Goal: Task Accomplishment & Management: Manage account settings

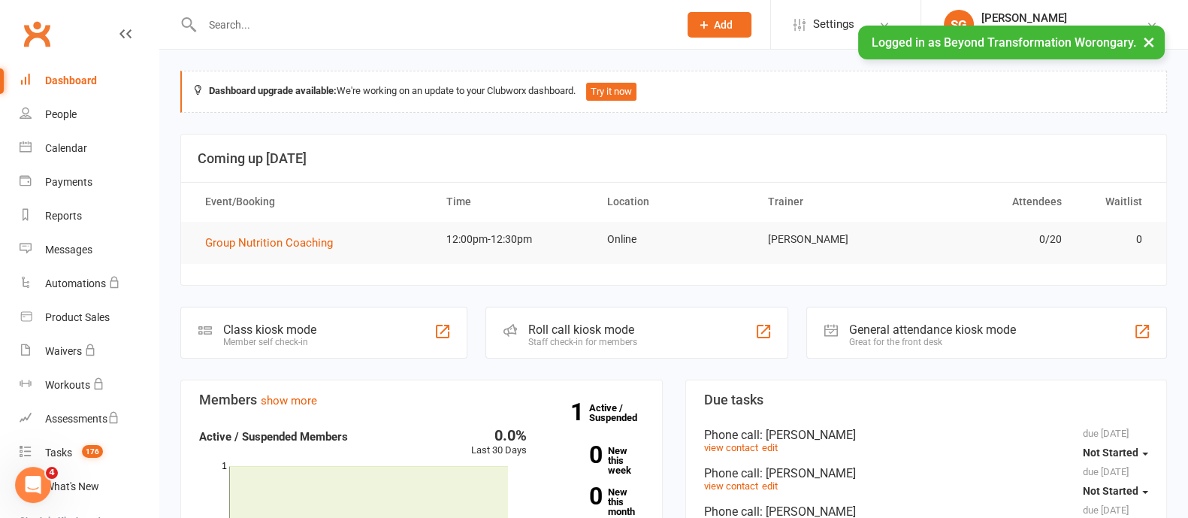
click at [1139, 50] on button "×" at bounding box center [1149, 42] width 27 height 32
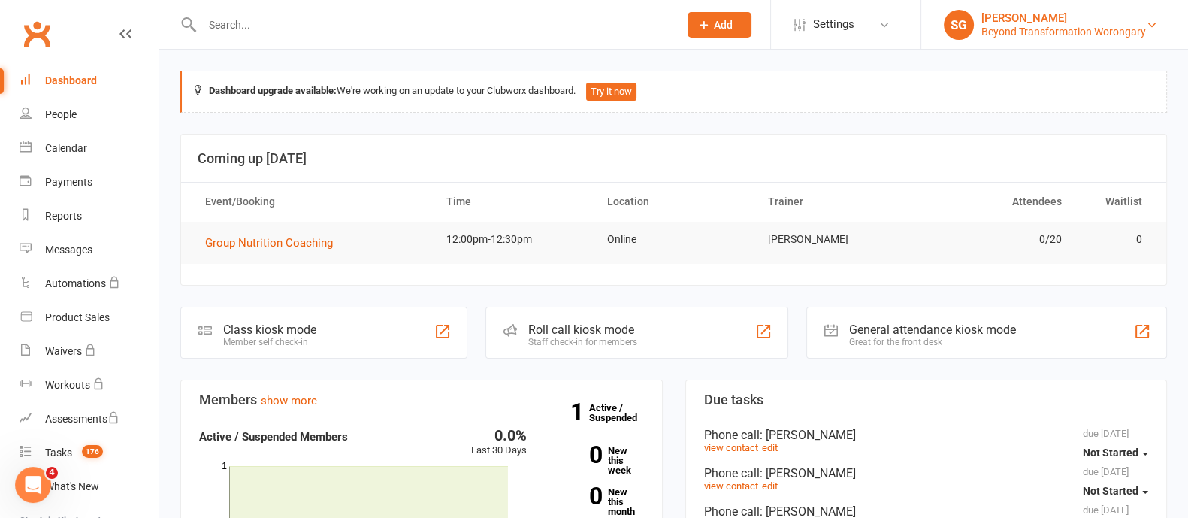
click at [1103, 14] on div "[PERSON_NAME]" at bounding box center [1064, 18] width 165 height 14
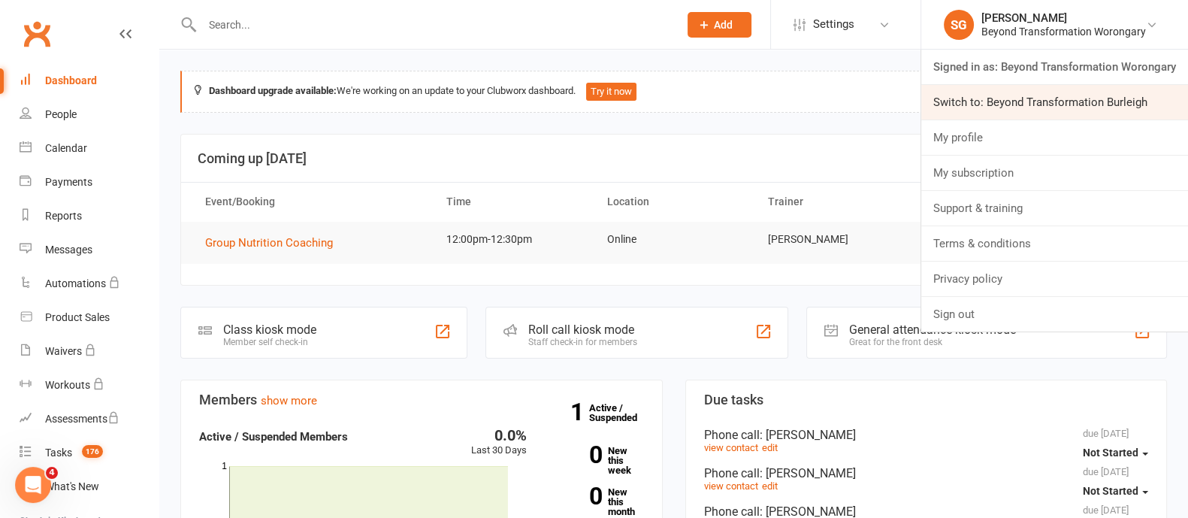
click at [1074, 98] on link "Switch to: Beyond Transformation Burleigh" at bounding box center [1055, 102] width 267 height 35
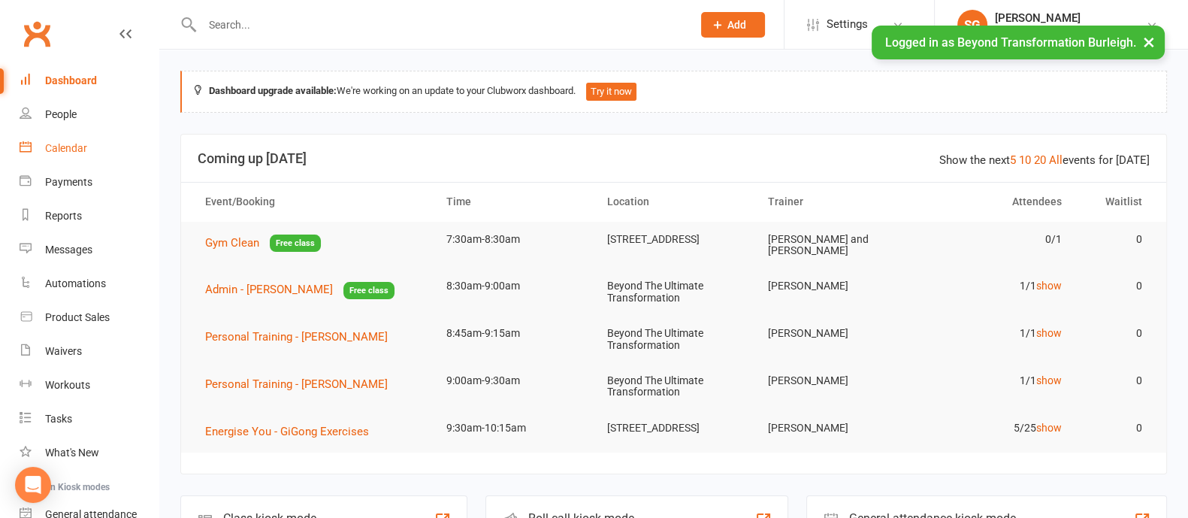
click at [90, 149] on link "Calendar" at bounding box center [89, 149] width 139 height 34
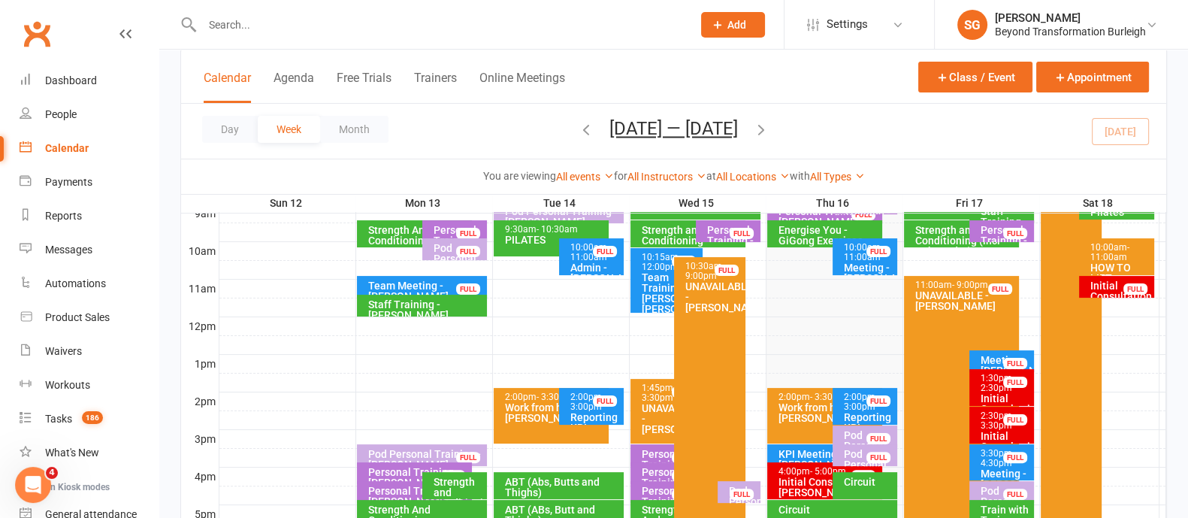
scroll to position [470, 0]
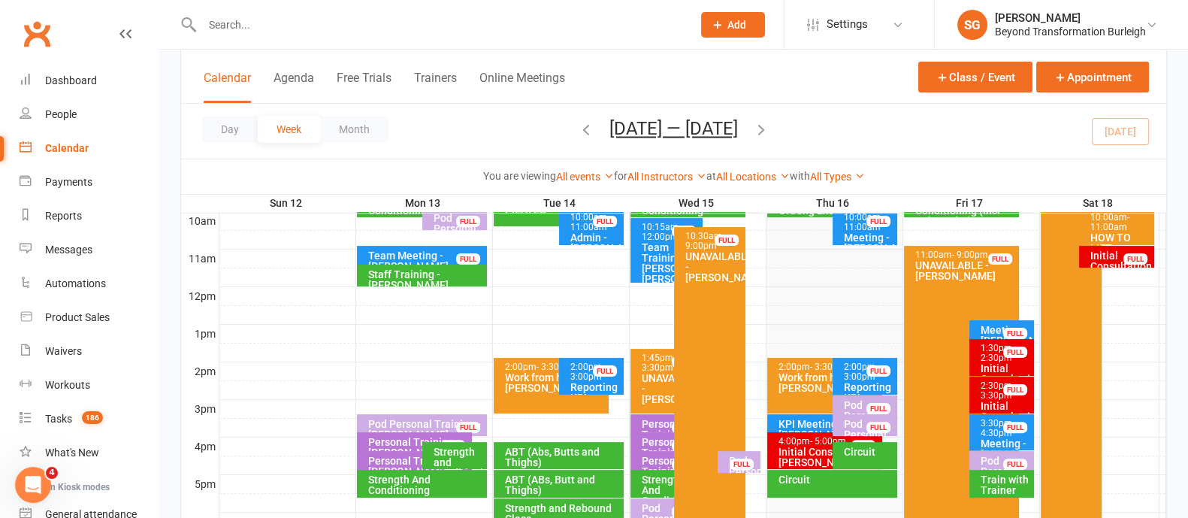
click at [990, 456] on div "Pod Personal Training - Rachel Wheeler" at bounding box center [1005, 477] width 51 height 42
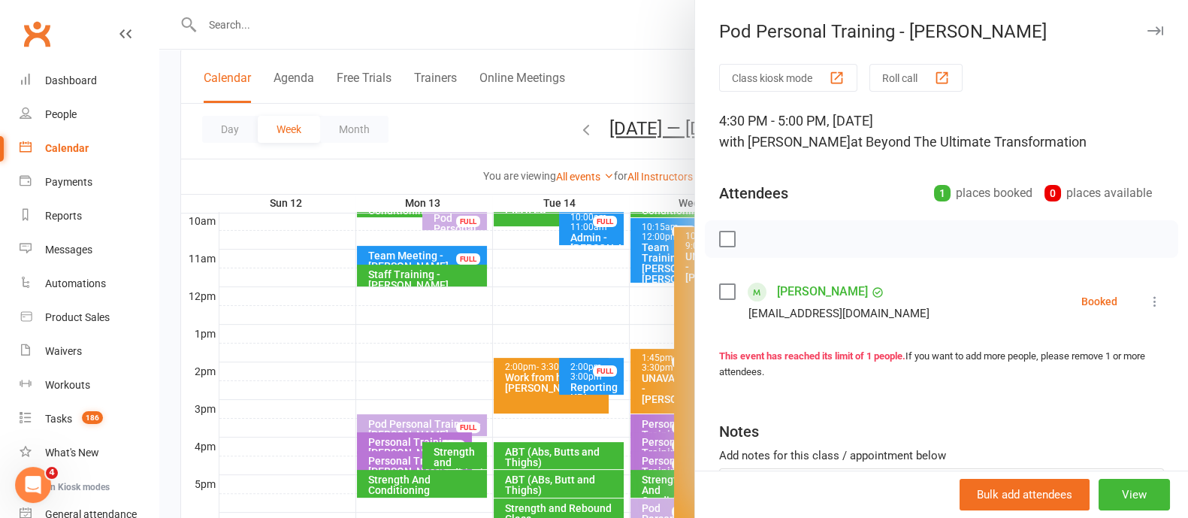
click at [1148, 31] on icon "button" at bounding box center [1156, 30] width 16 height 9
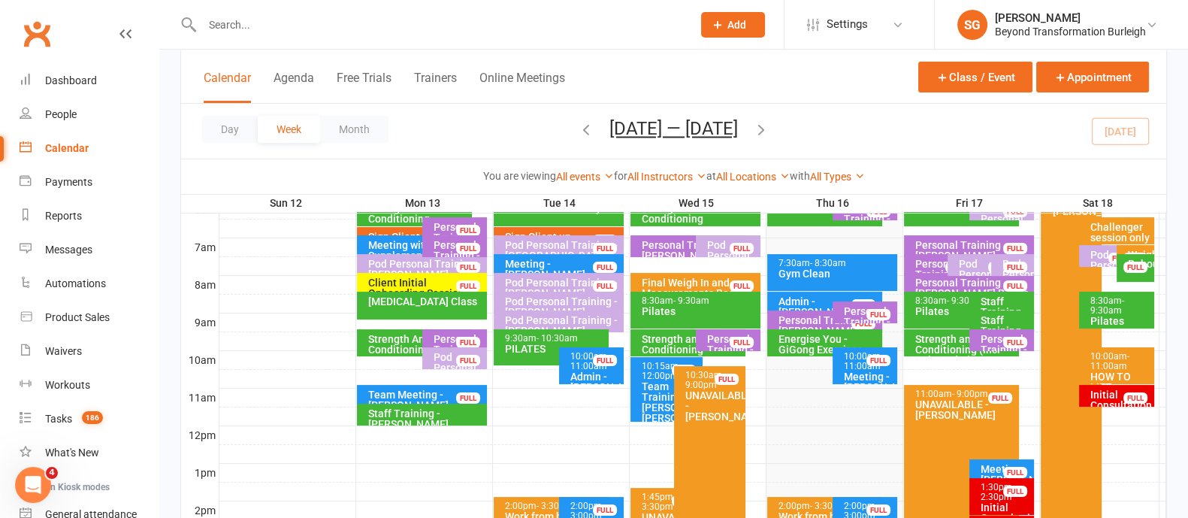
scroll to position [282, 0]
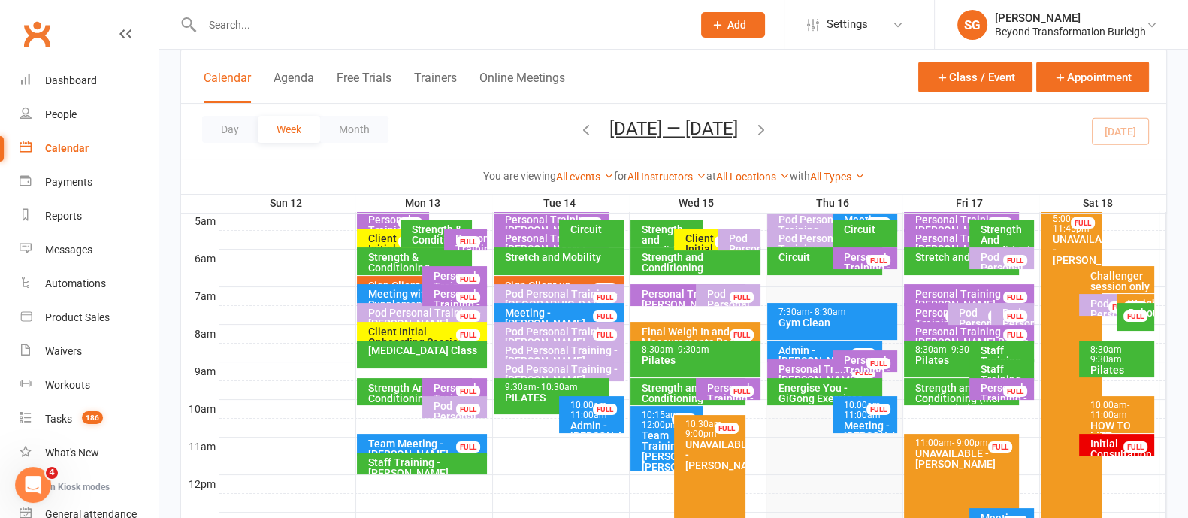
click at [1112, 439] on div "Initial Consultation - Kerrie Townsend" at bounding box center [1121, 459] width 62 height 42
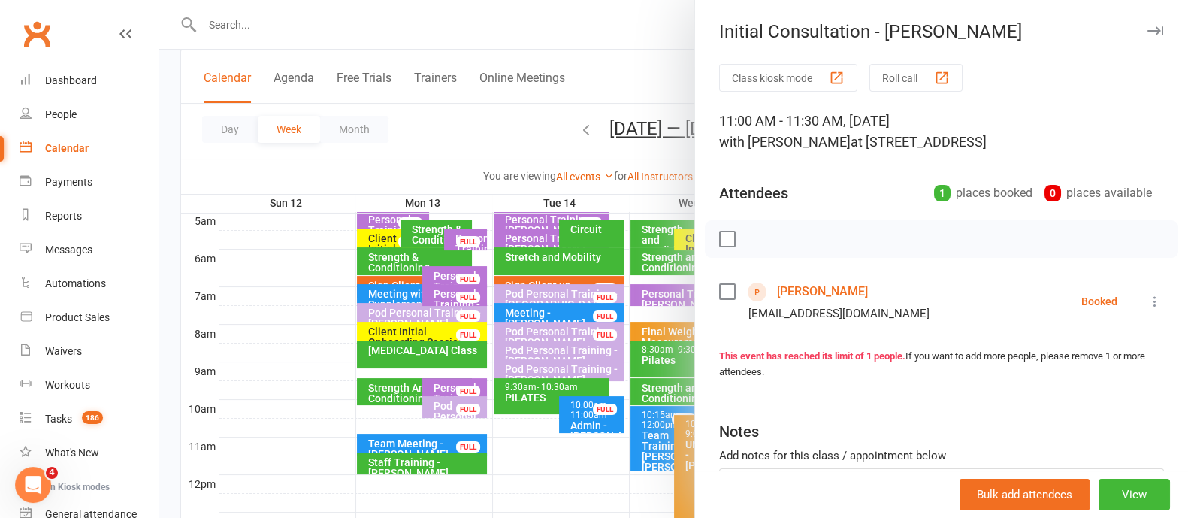
click at [1112, 35] on div "Initial Consultation - Kerrie Townsend" at bounding box center [941, 31] width 493 height 21
click at [1148, 29] on icon "button" at bounding box center [1156, 30] width 16 height 9
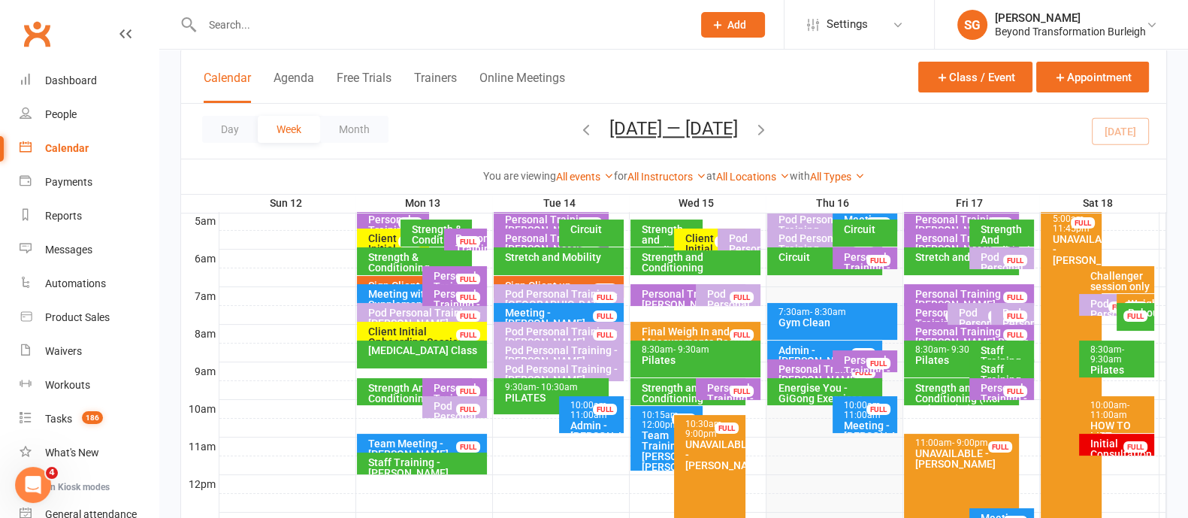
click at [1111, 406] on div "10:00am - 11:00am" at bounding box center [1121, 411] width 62 height 20
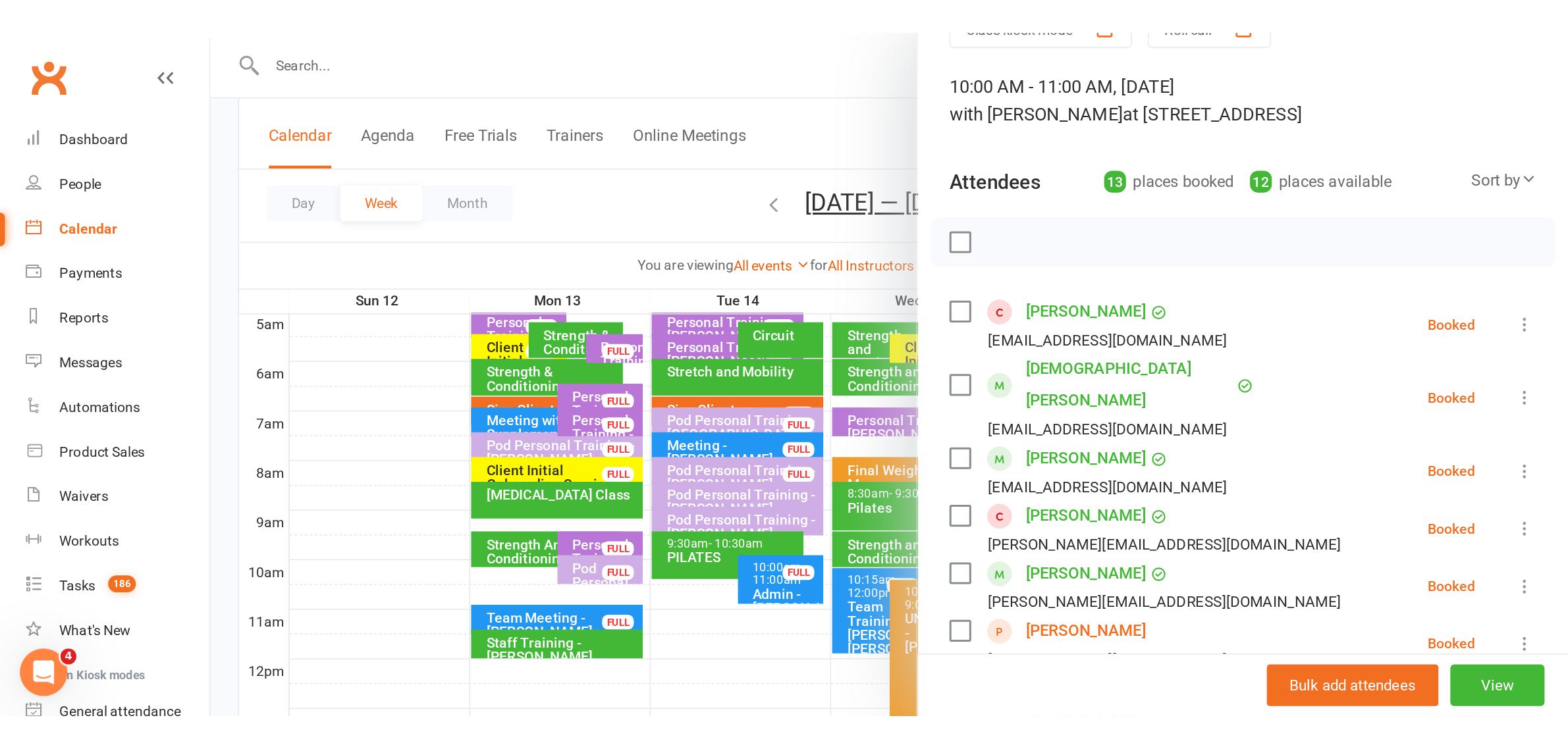
scroll to position [0, 0]
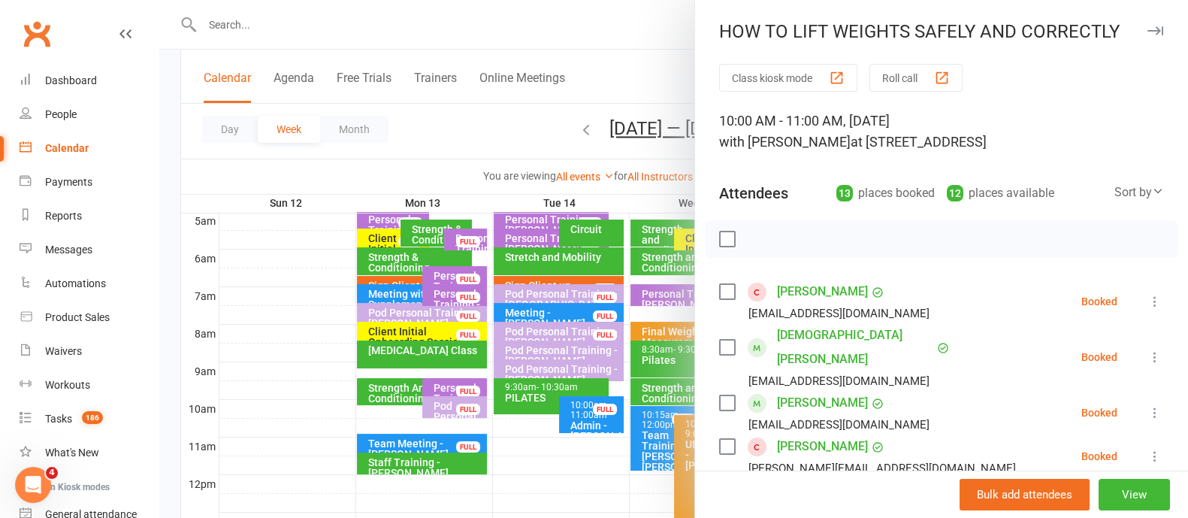
click at [1146, 22] on button "button" at bounding box center [1155, 31] width 18 height 18
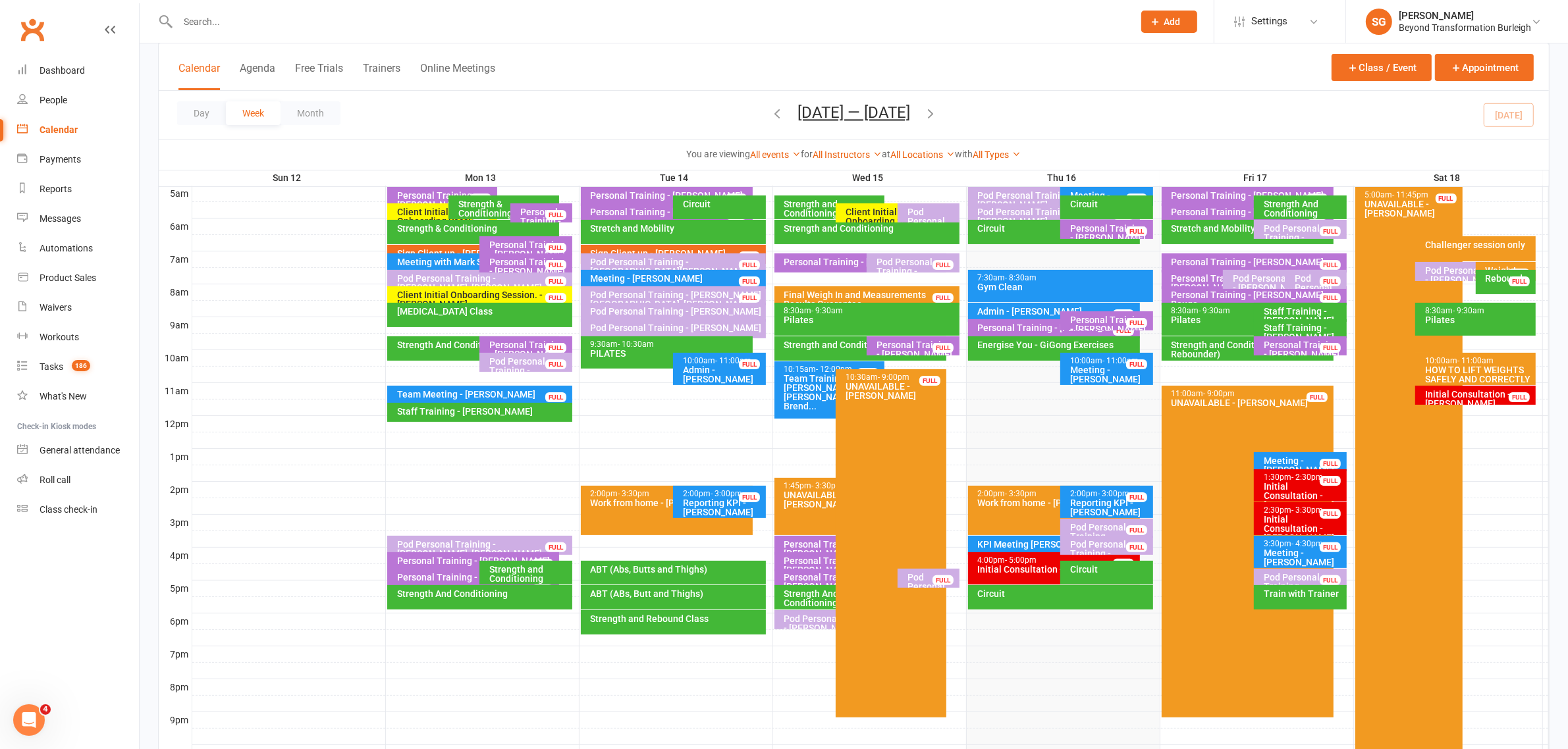
click at [1041, 280] on div "Rebound" at bounding box center [1508, 279] width 48 height 10
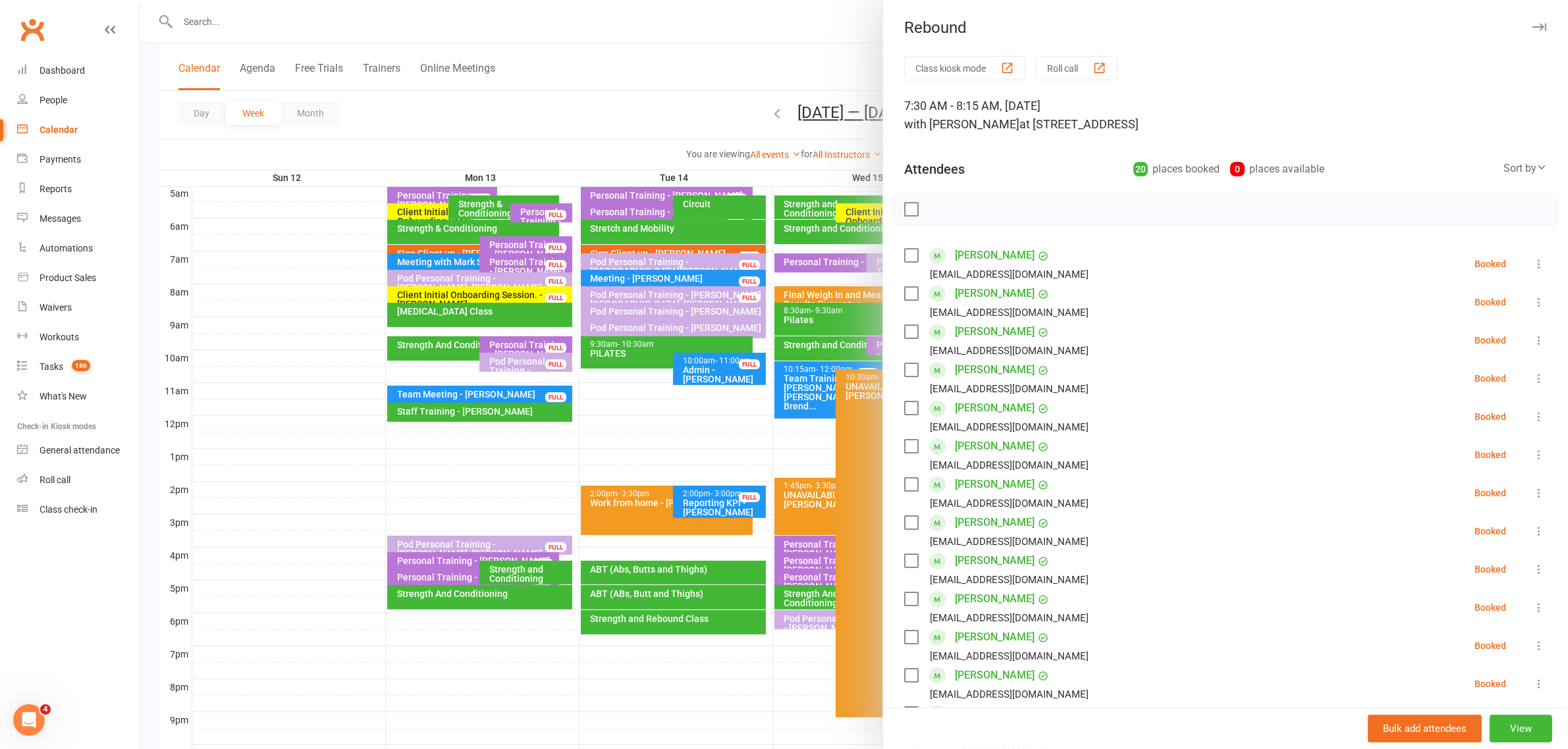
click at [1041, 20] on button "button" at bounding box center [1539, 27] width 16 height 16
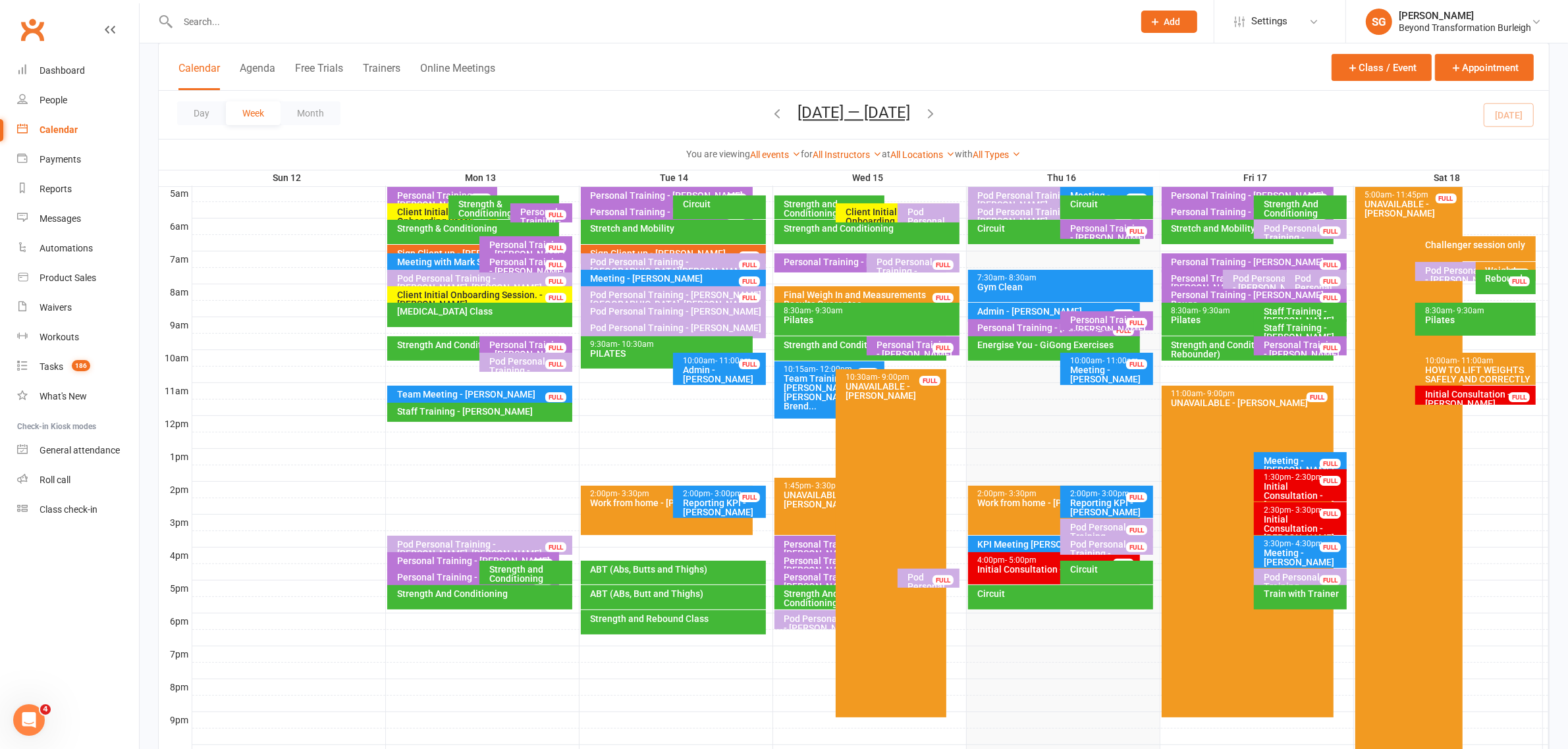
click at [1041, 283] on div "Rebound" at bounding box center [1508, 279] width 48 height 10
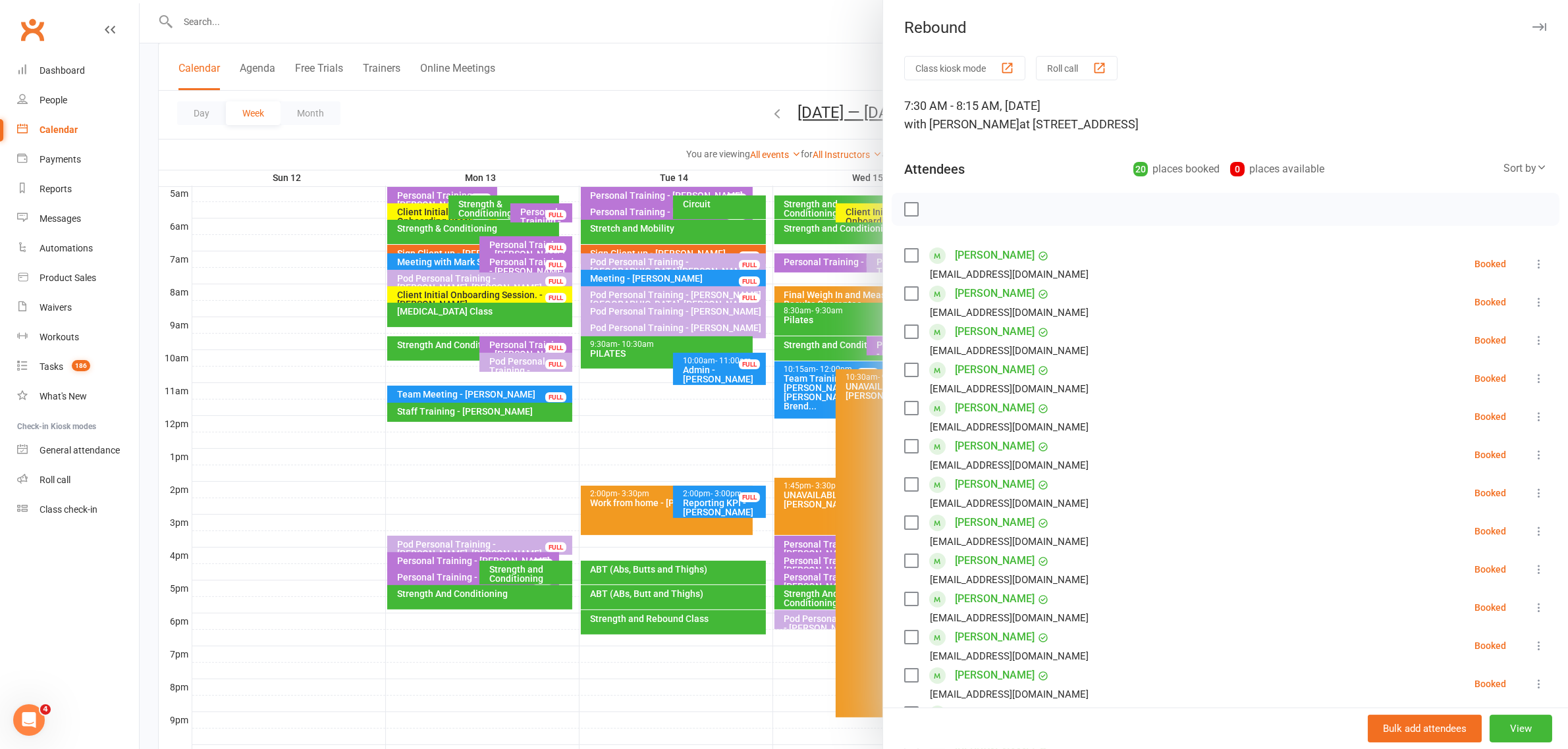
click at [1041, 32] on button "button" at bounding box center [1539, 27] width 16 height 16
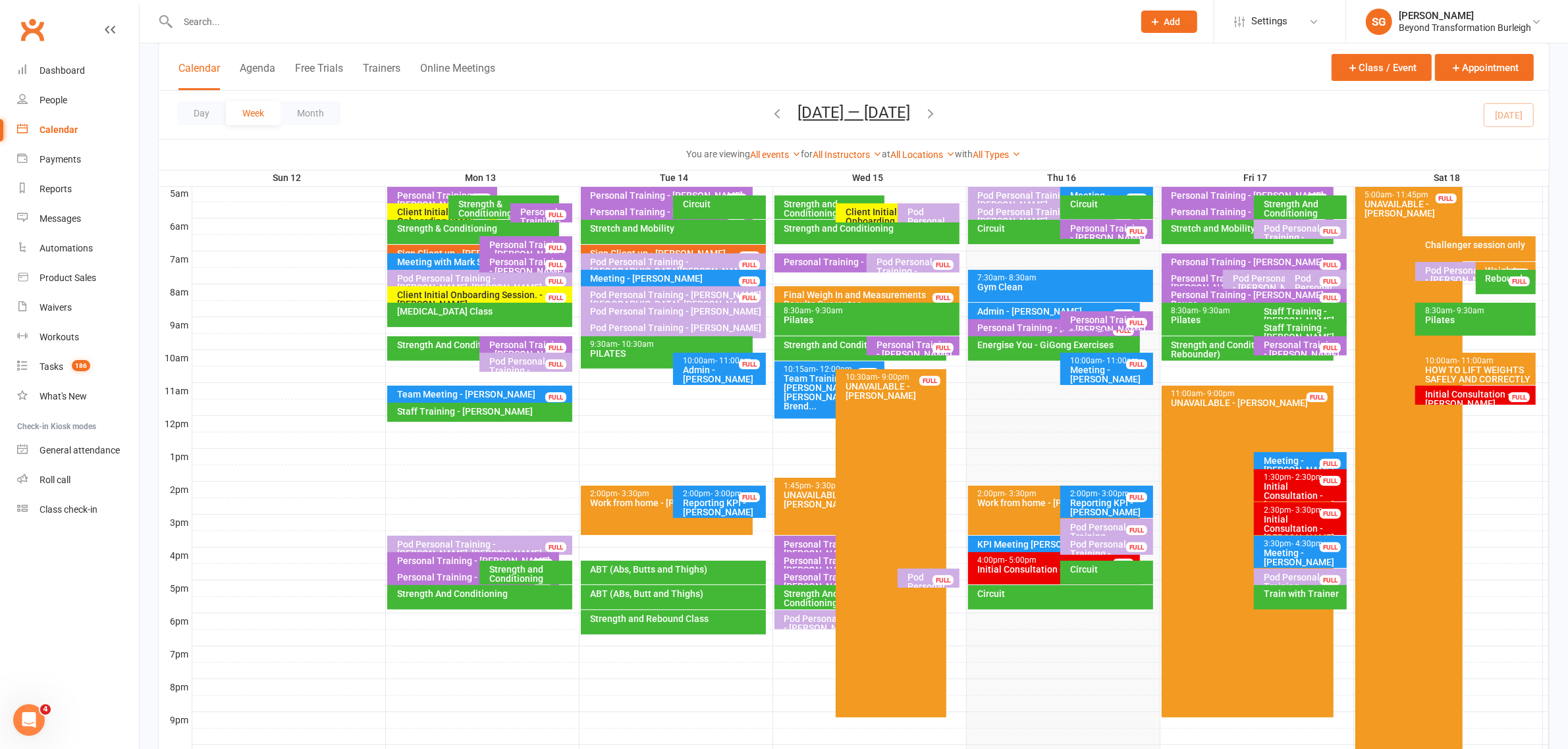
click at [1041, 284] on div "Rebound FULL" at bounding box center [1506, 282] width 60 height 25
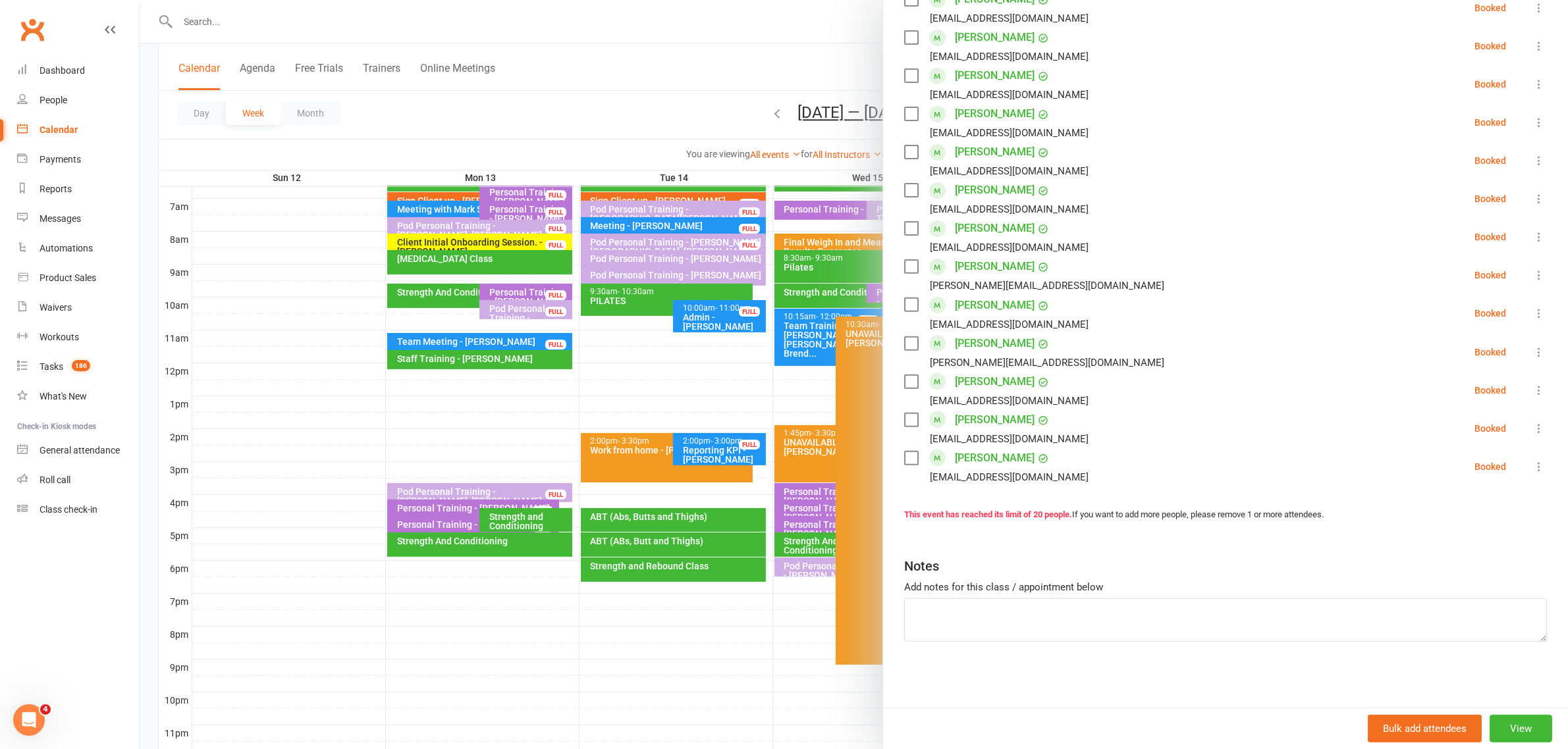
scroll to position [354, 0]
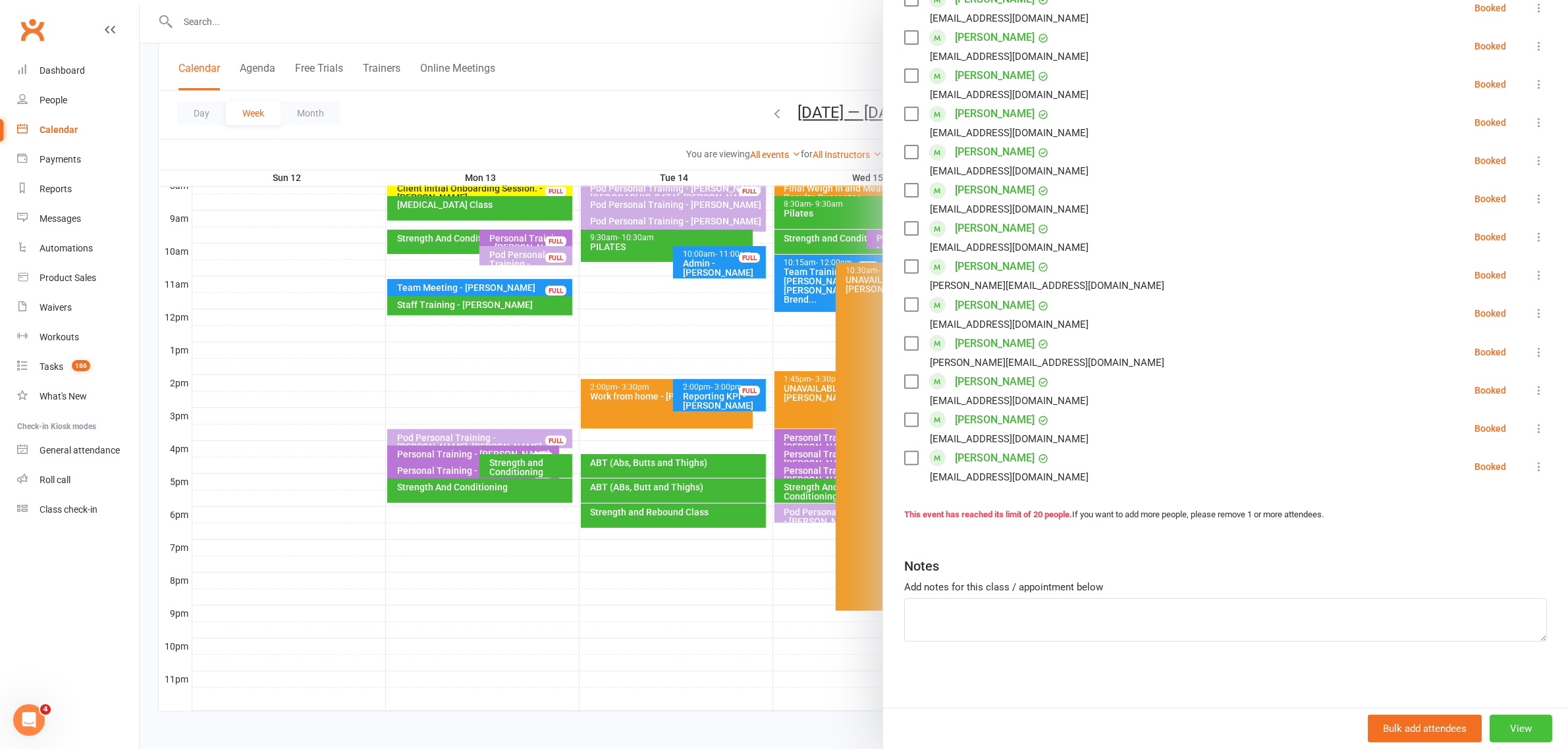
click at [1041, 453] on button "View" at bounding box center [1520, 729] width 62 height 28
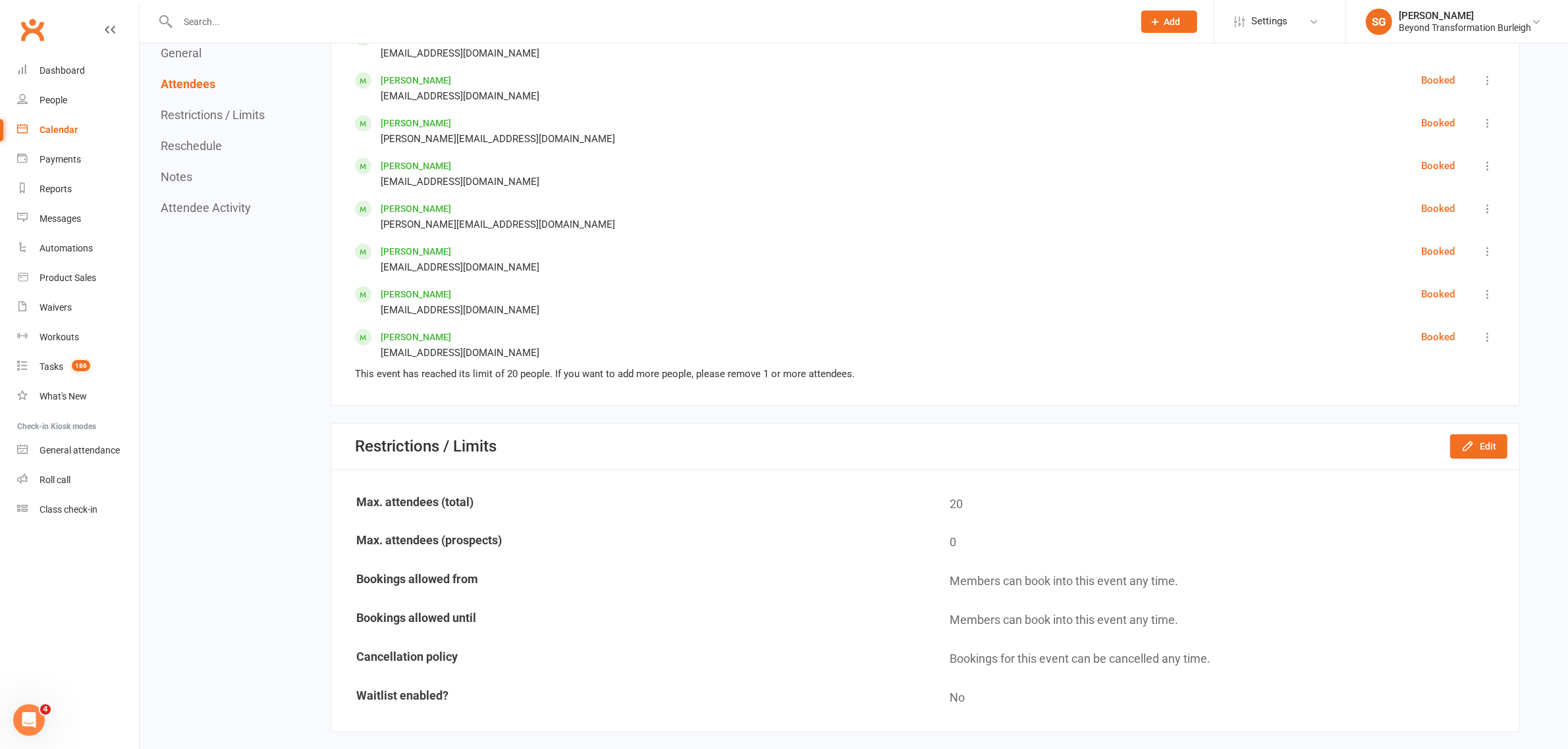
scroll to position [1399, 0]
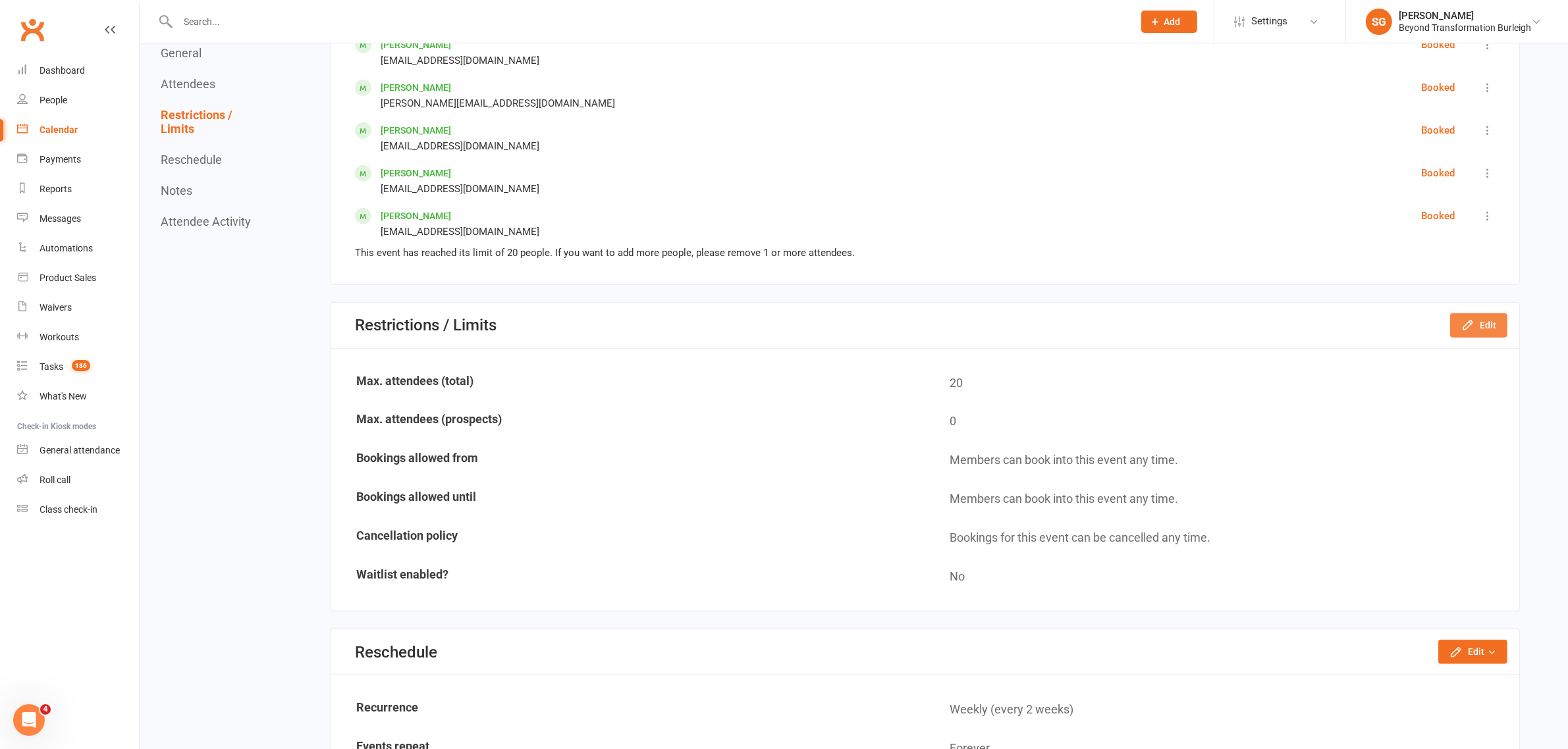
click at [1041, 323] on button "Edit" at bounding box center [1478, 325] width 57 height 24
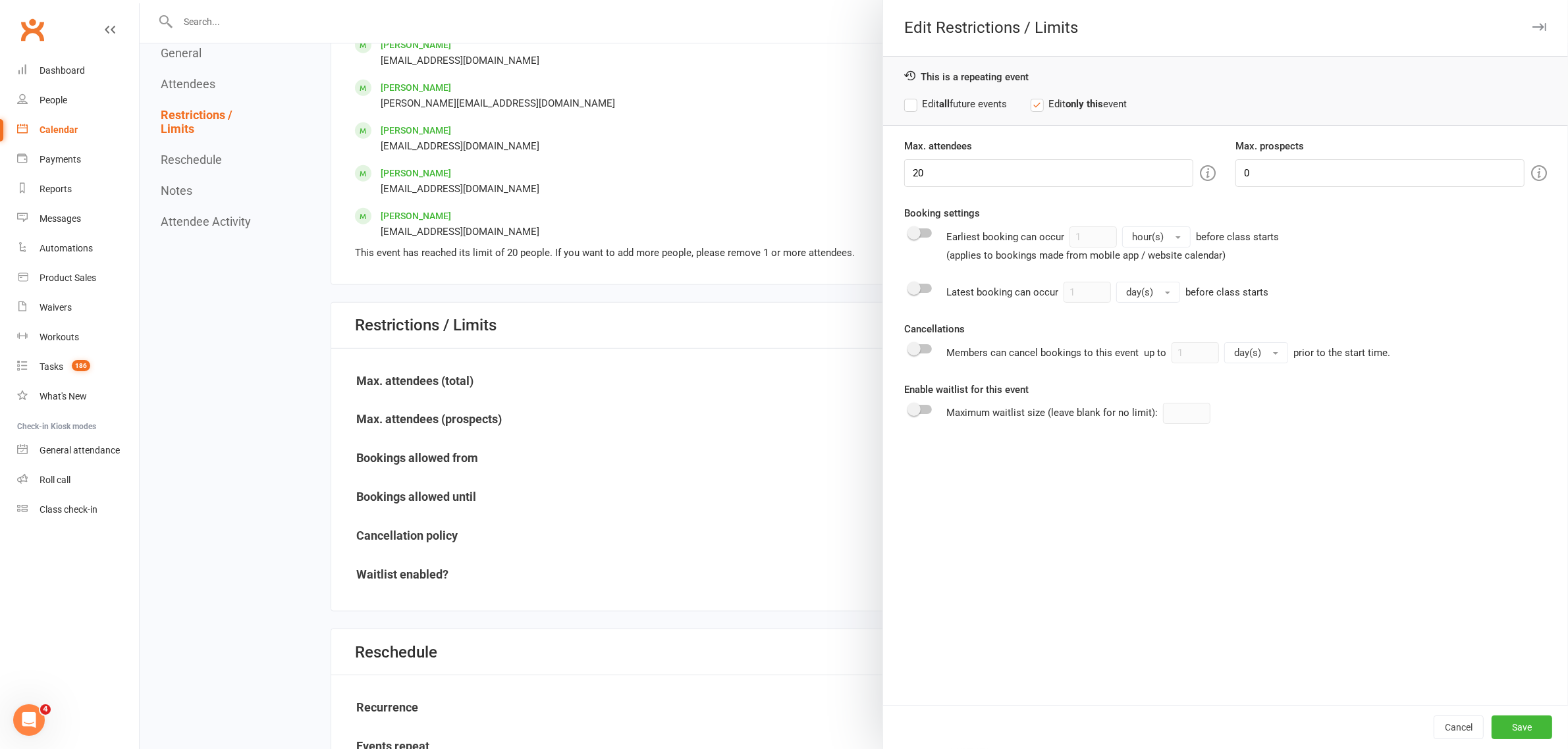
click at [919, 349] on div at bounding box center [921, 349] width 23 height 10
click at [909, 347] on input "checkbox" at bounding box center [909, 347] width 0 height 0
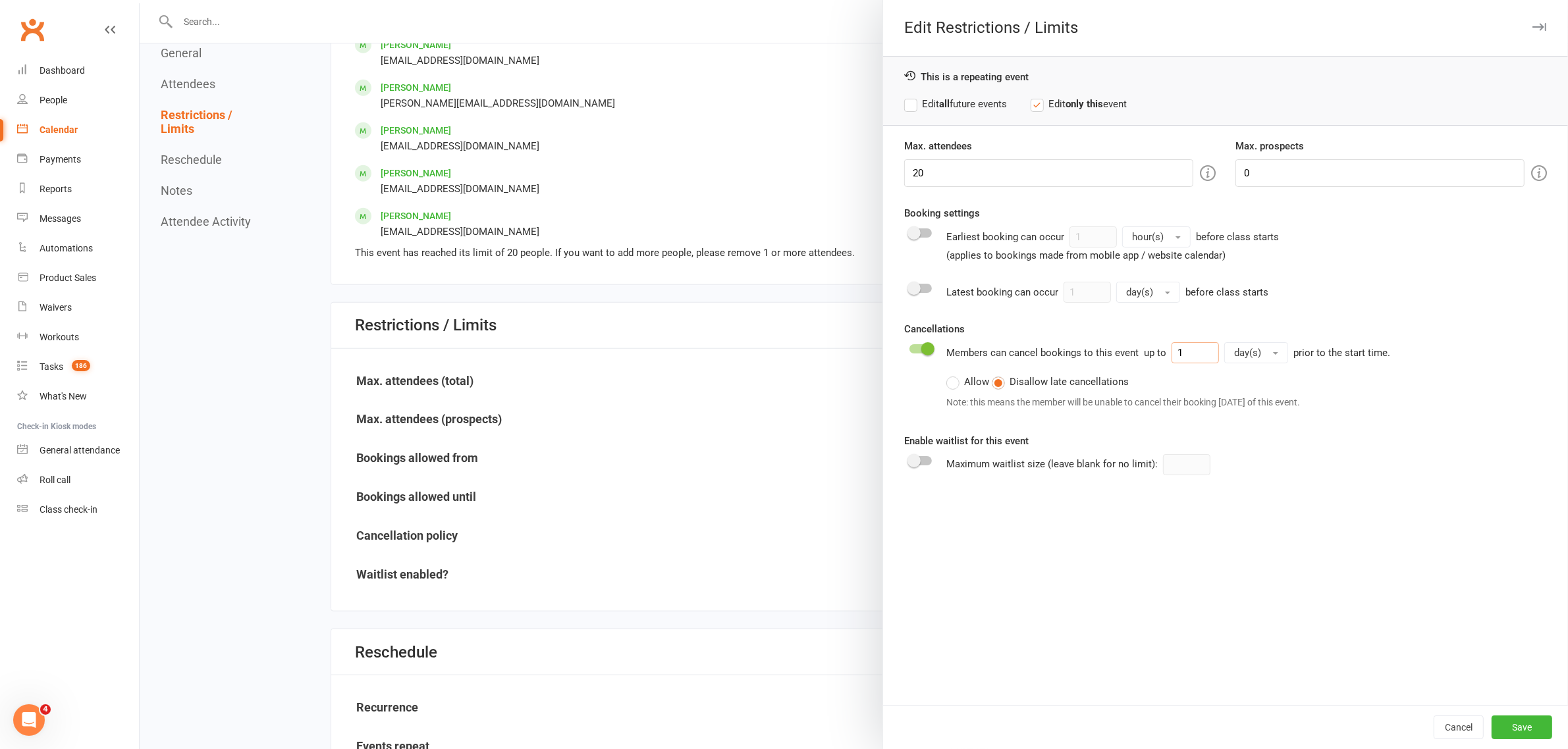
click at [1041, 357] on input "1" at bounding box center [1195, 353] width 47 height 21
type input "2"
click at [1041, 360] on button "day(s)" at bounding box center [1255, 353] width 64 height 21
click at [1041, 422] on link "day(s)" at bounding box center [1289, 434] width 131 height 26
click at [946, 383] on label "Allow" at bounding box center [967, 382] width 43 height 16
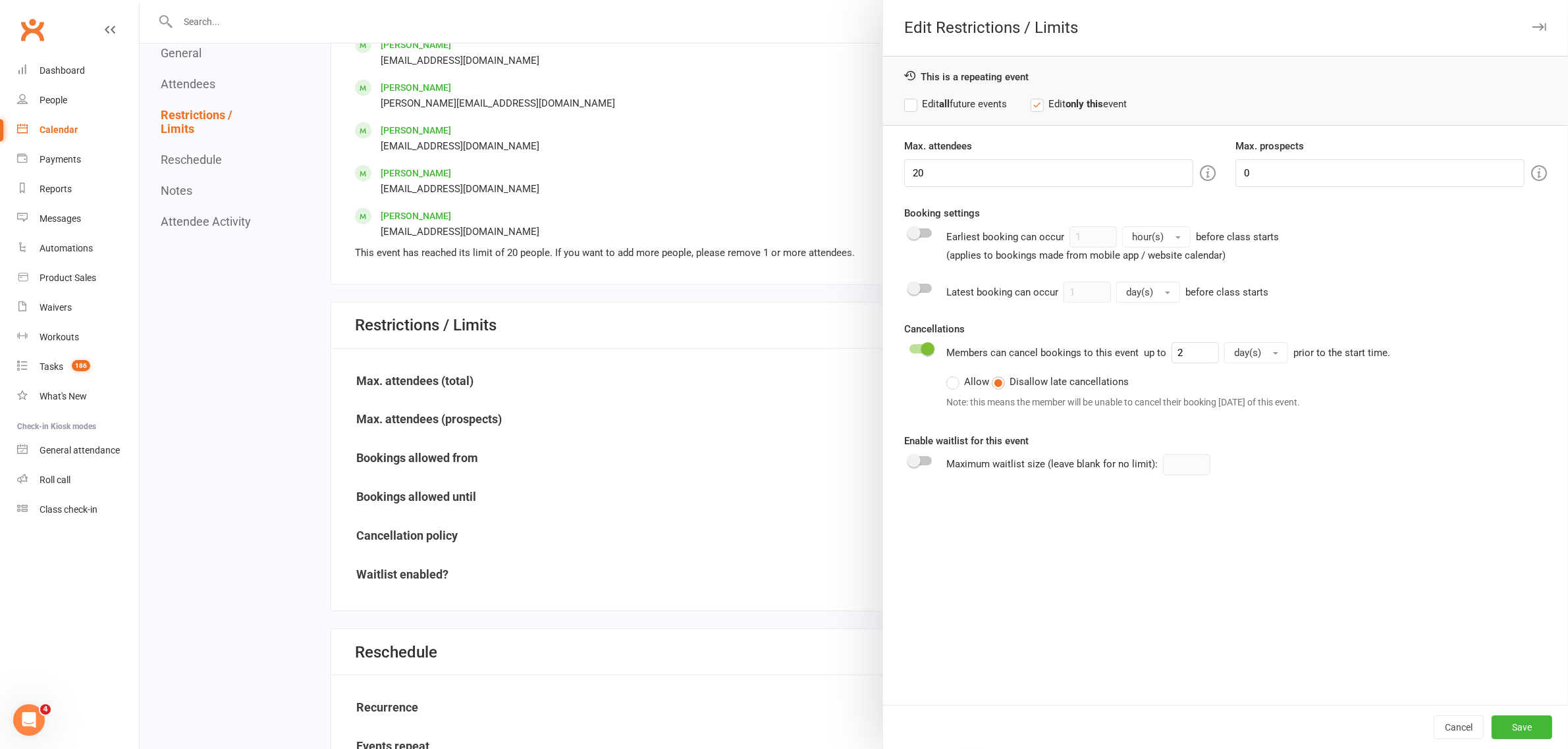
click at [946, 374] on input "Allow" at bounding box center [950, 374] width 9 height 0
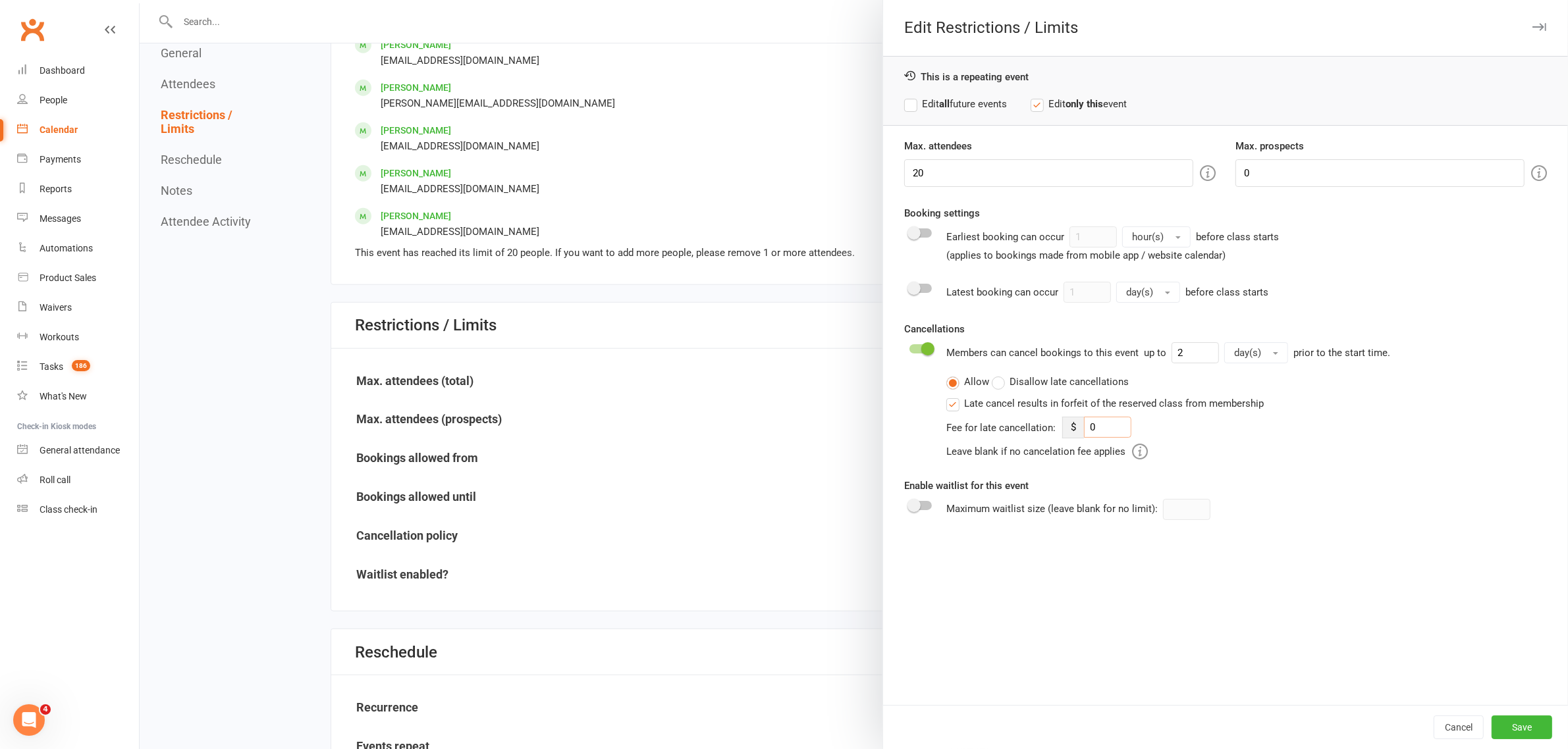
click at [1041, 425] on input "0" at bounding box center [1107, 427] width 47 height 21
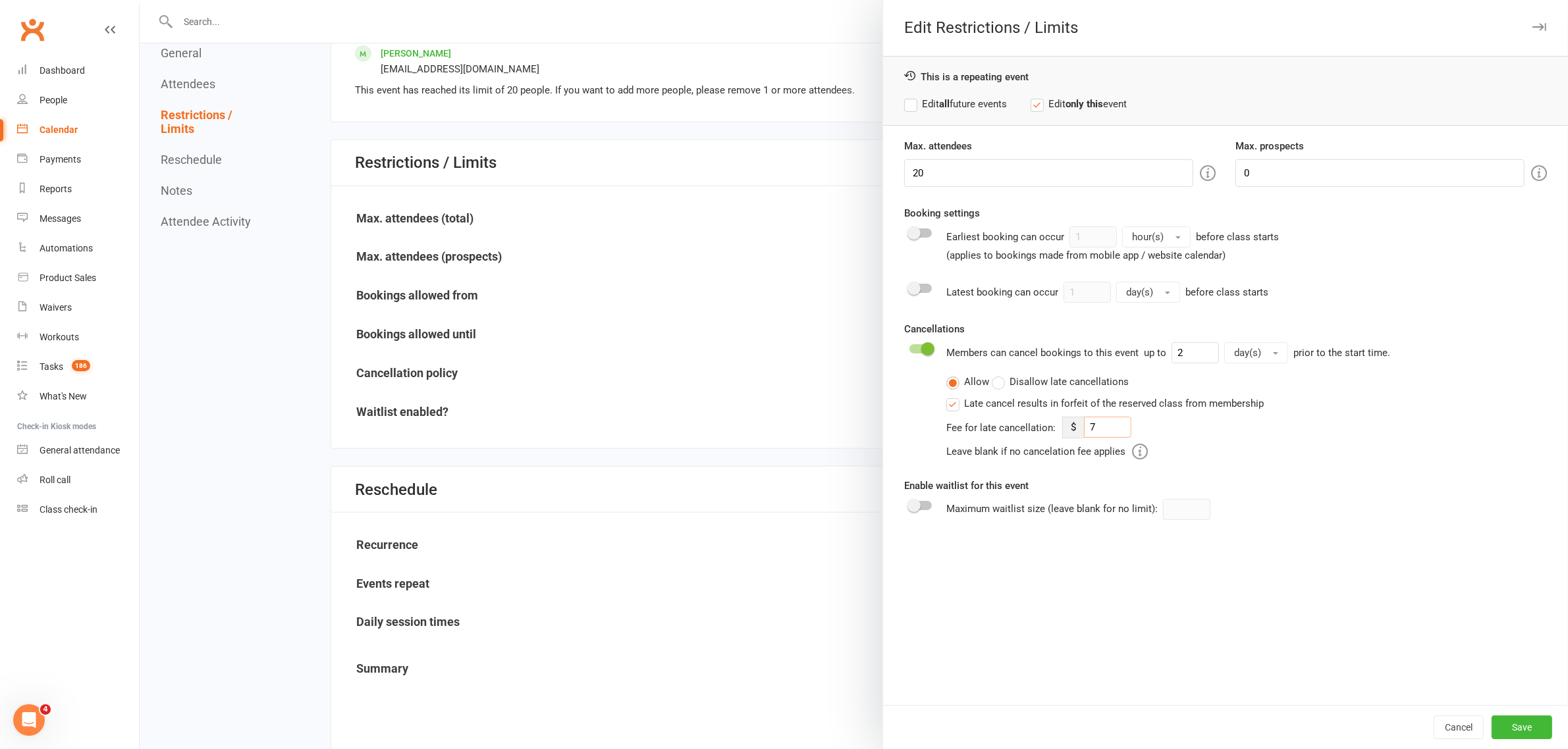
scroll to position [1564, 0]
type input "7"
click at [1041, 453] on button "Save" at bounding box center [1522, 727] width 60 height 24
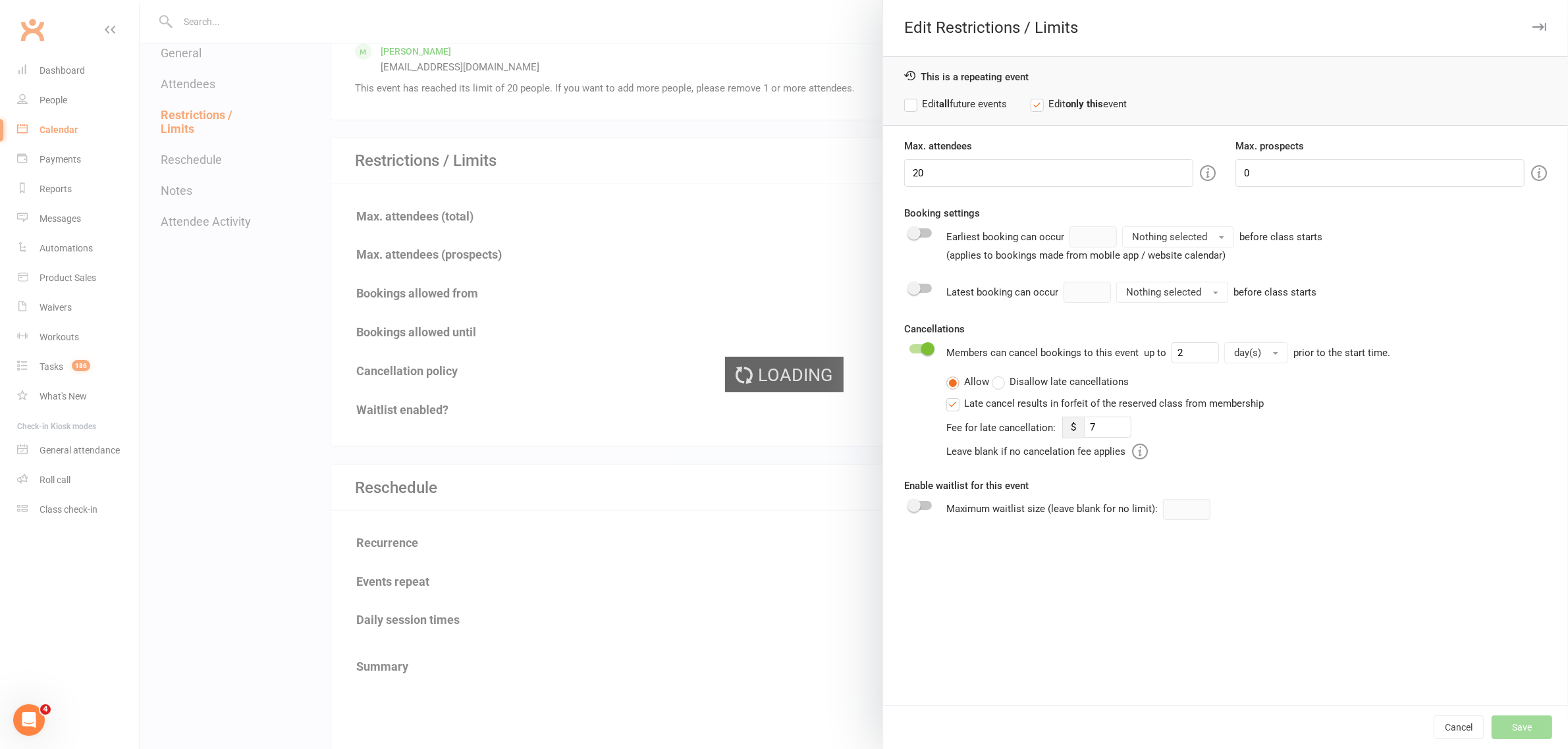
type input "7"
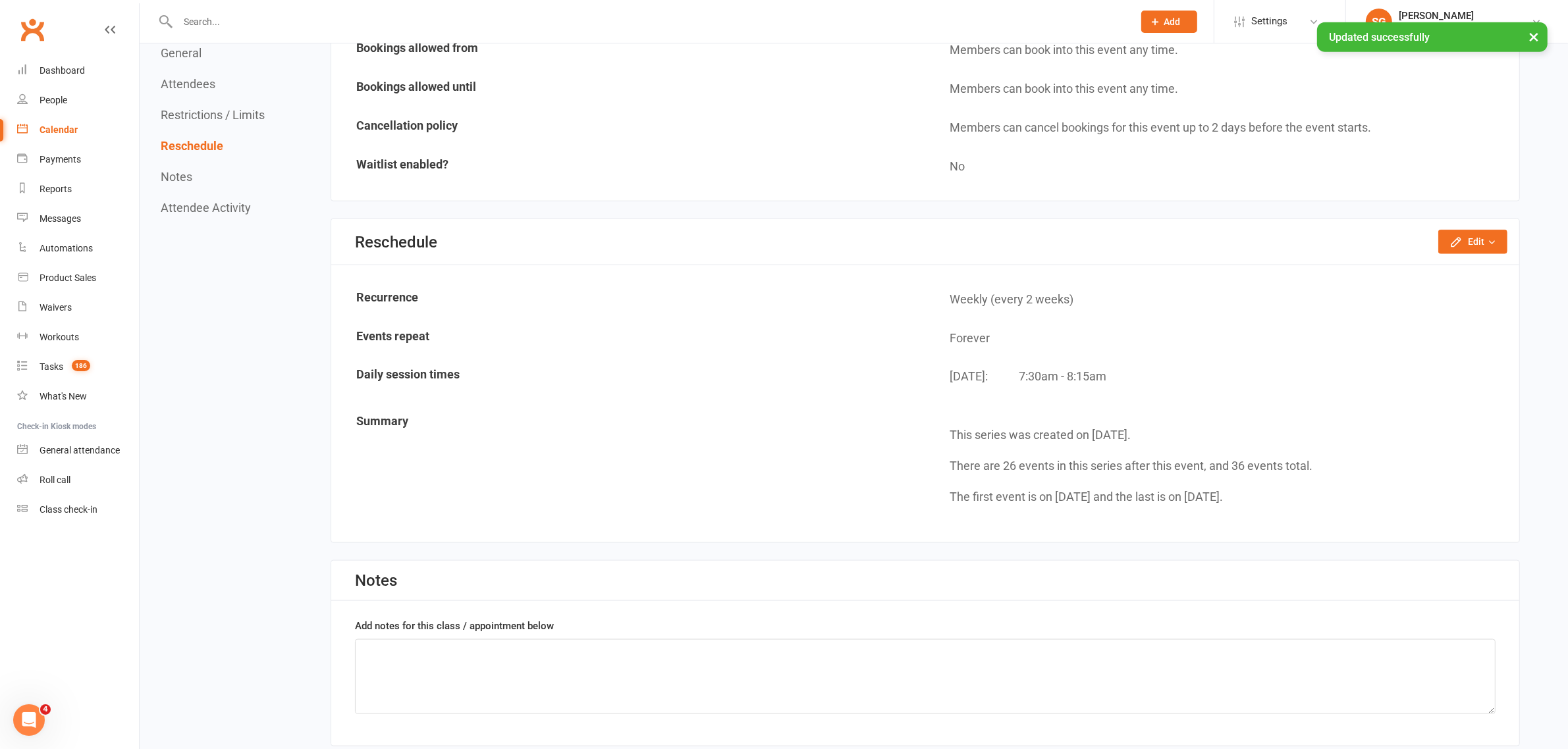
scroll to position [1811, 0]
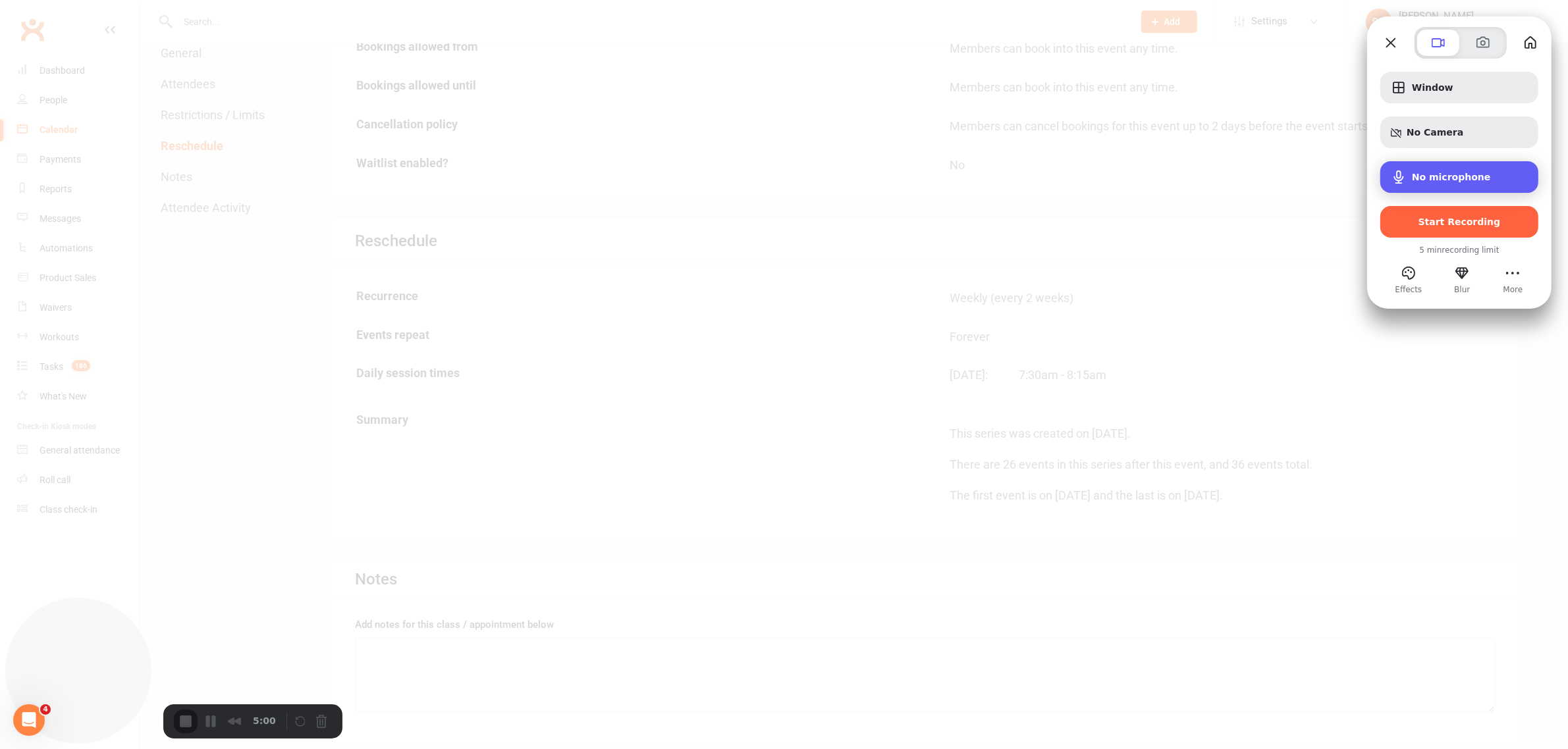
click at [1041, 183] on div "Microphone options" at bounding box center [1402, 177] width 21 height 16
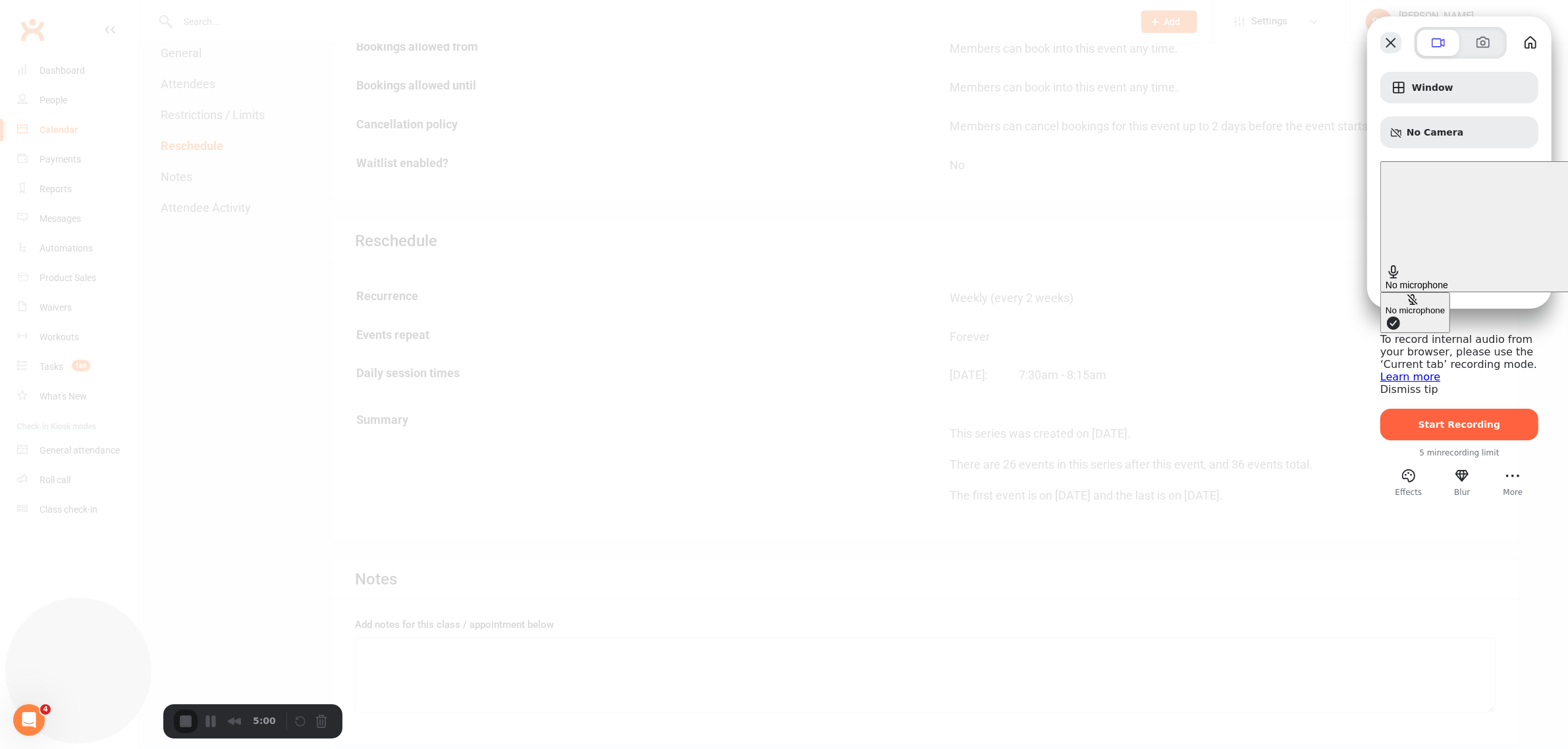
click at [1041, 39] on button "Close" at bounding box center [1391, 43] width 21 height 21
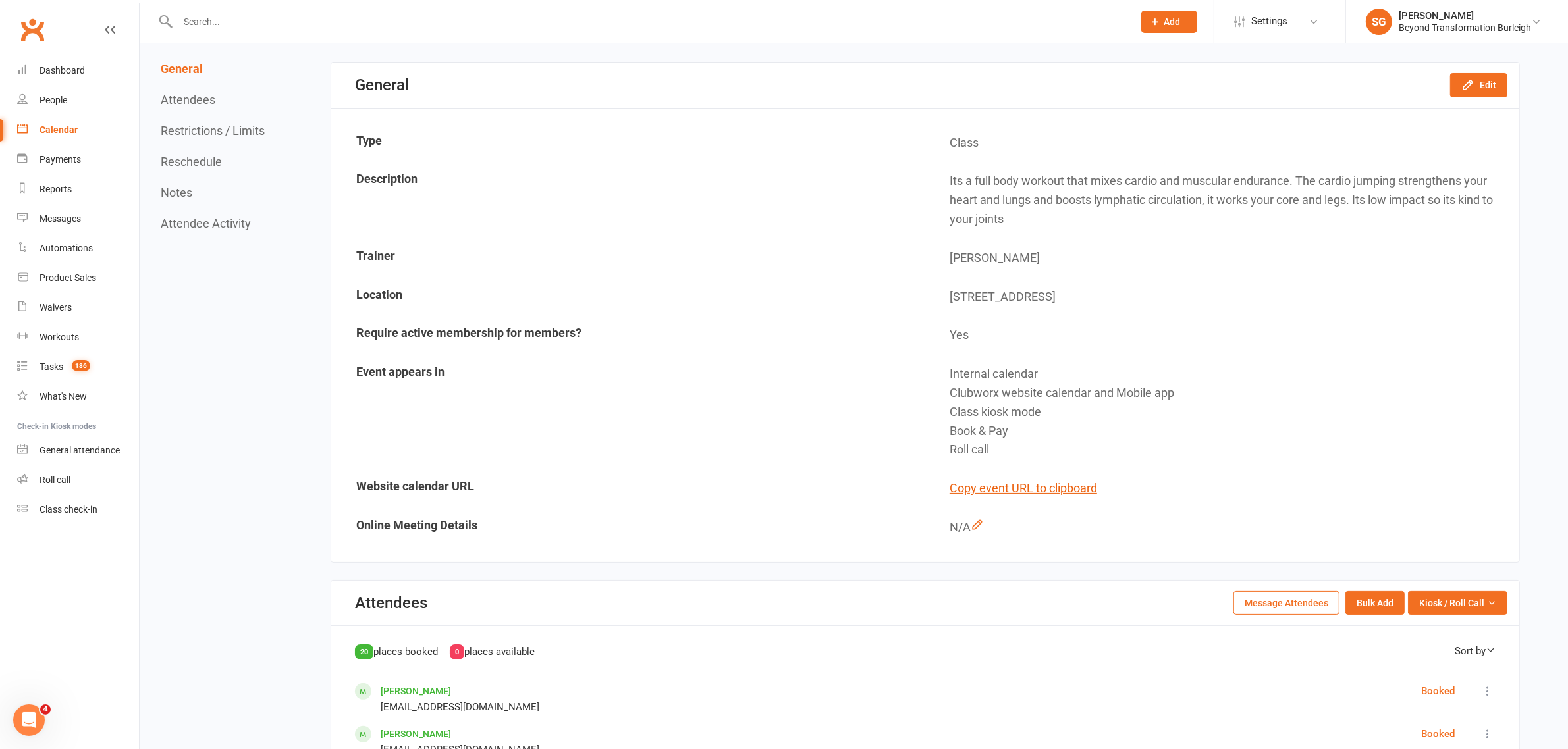
scroll to position [82, 0]
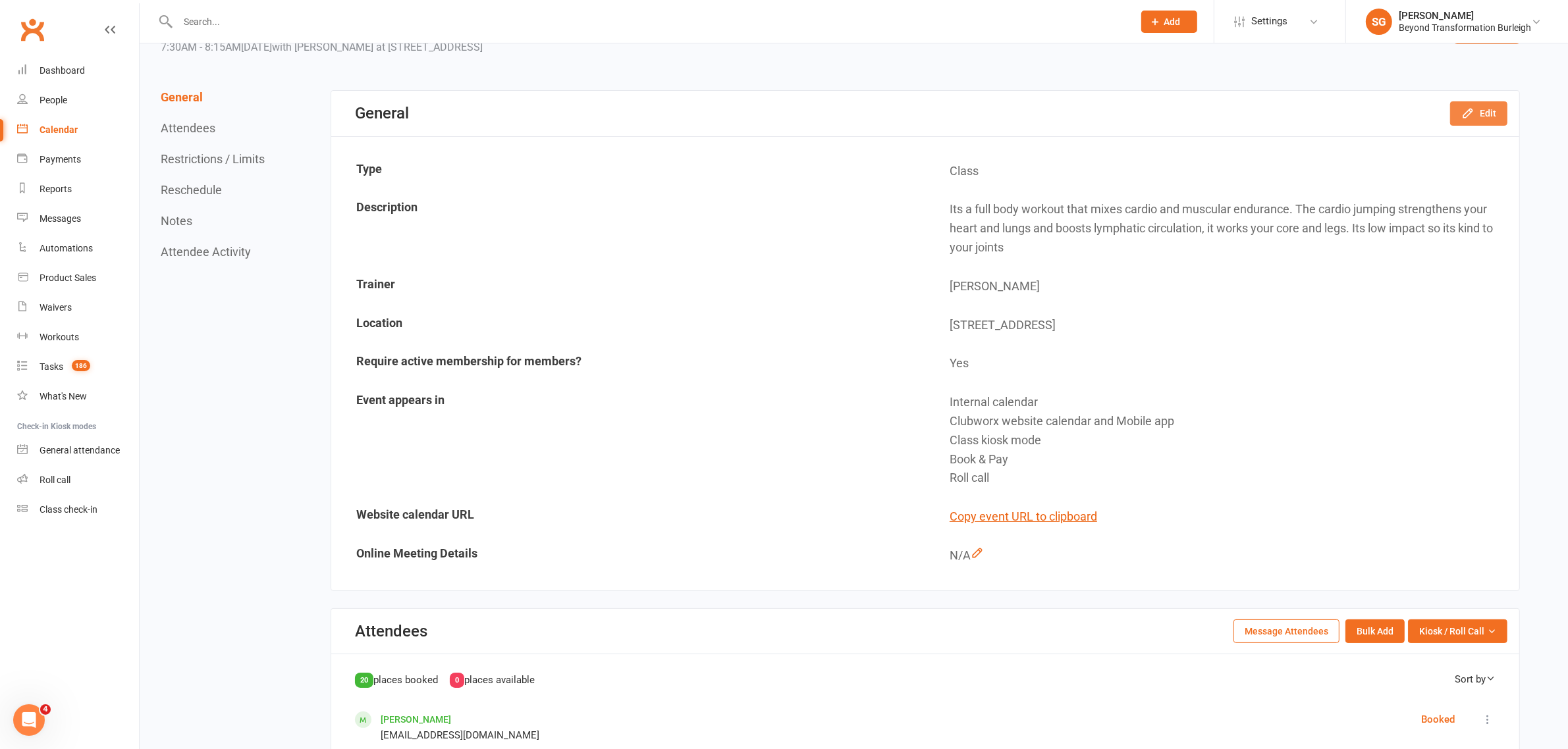
click at [1041, 110] on icon "button" at bounding box center [1467, 113] width 13 height 13
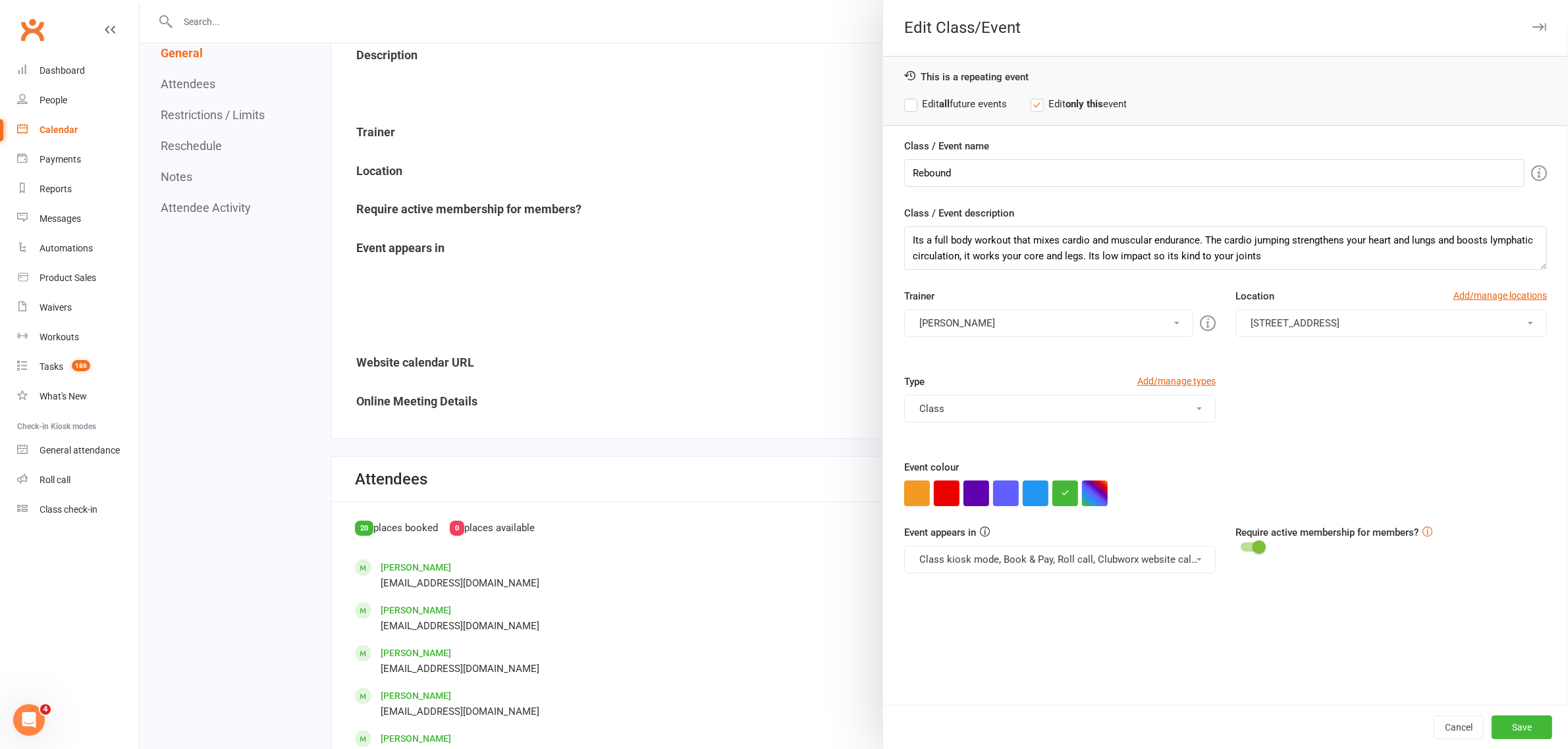
scroll to position [247, 0]
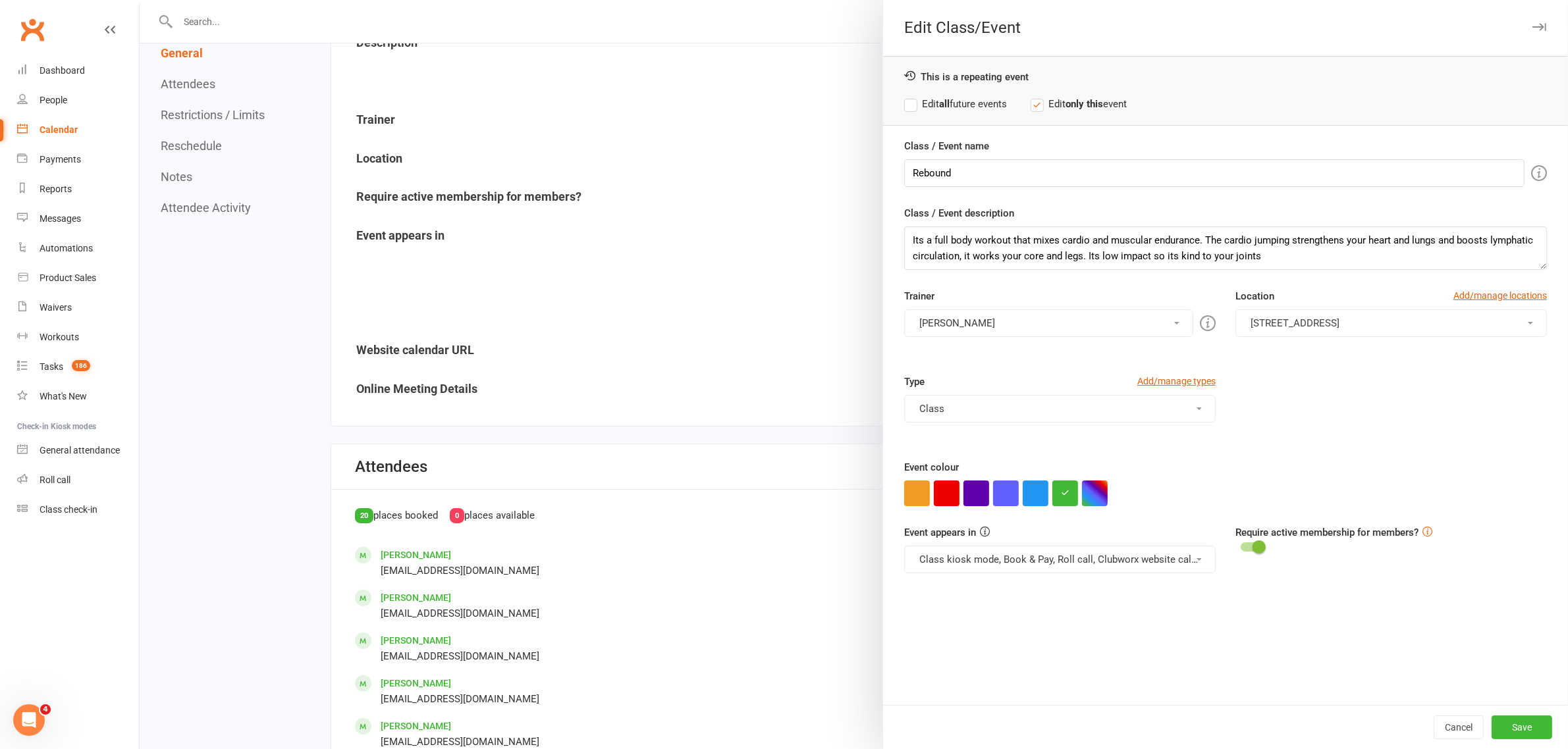
click at [732, 335] on div at bounding box center [853, 374] width 1428 height 749
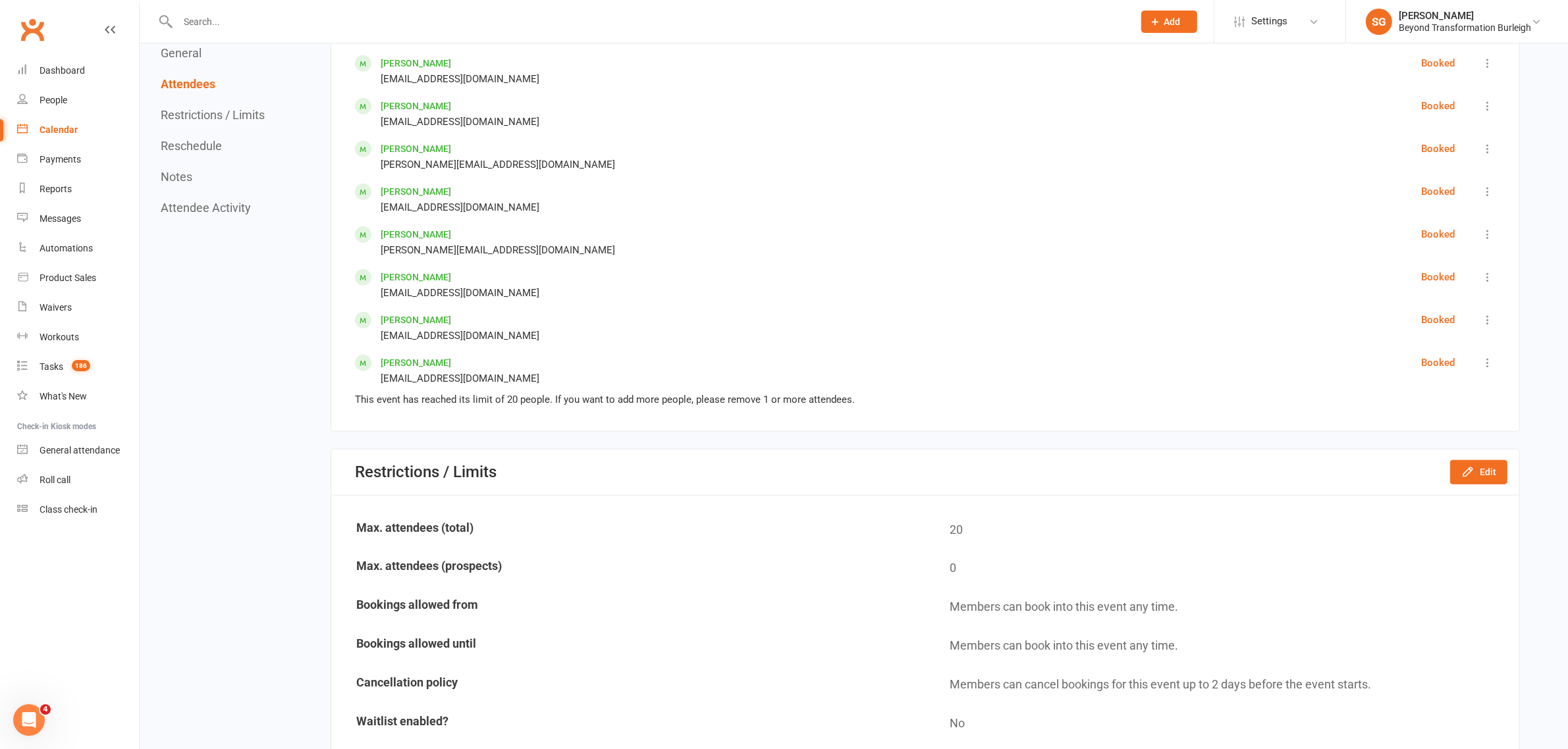
scroll to position [1399, 0]
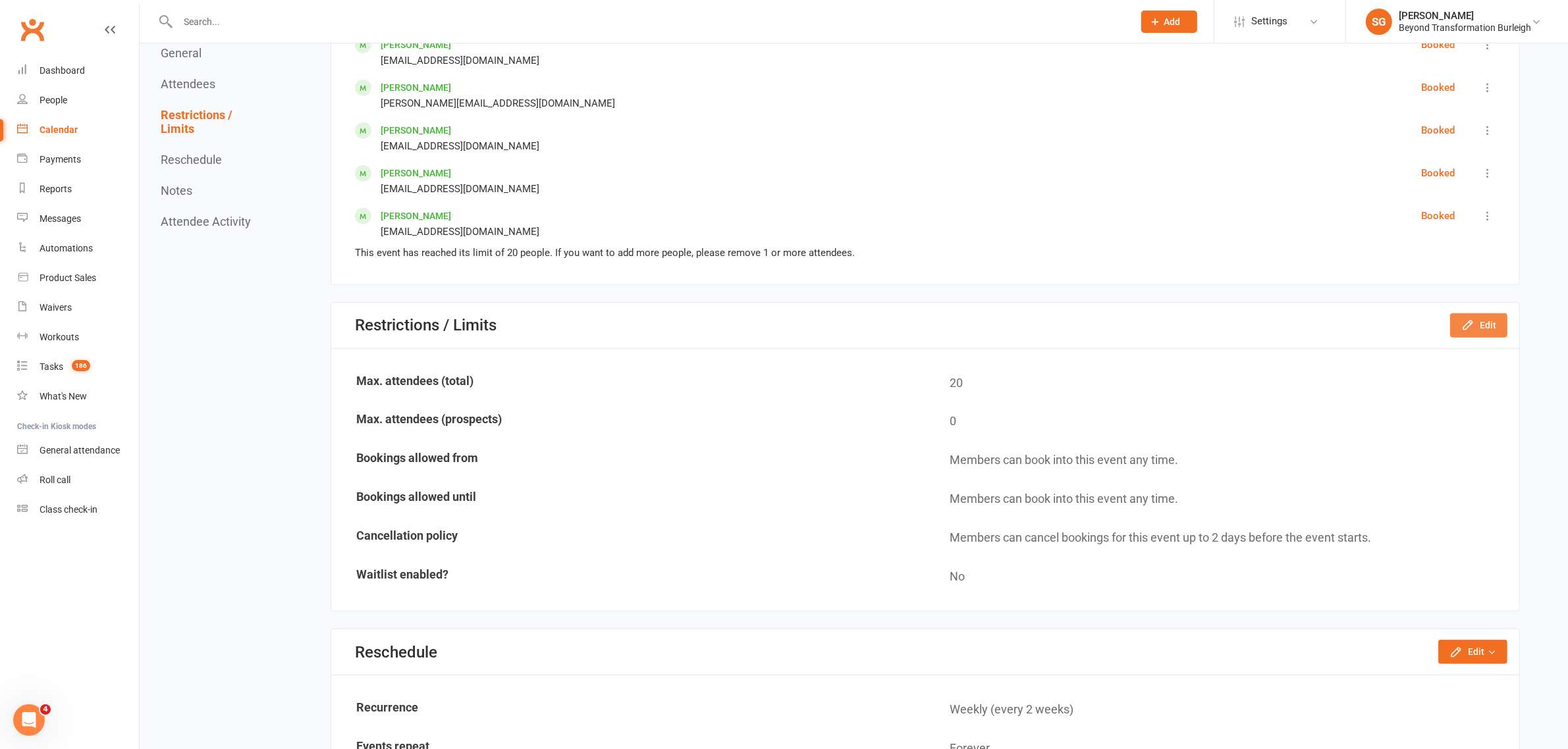
click at [1041, 321] on button "Edit" at bounding box center [1478, 325] width 57 height 24
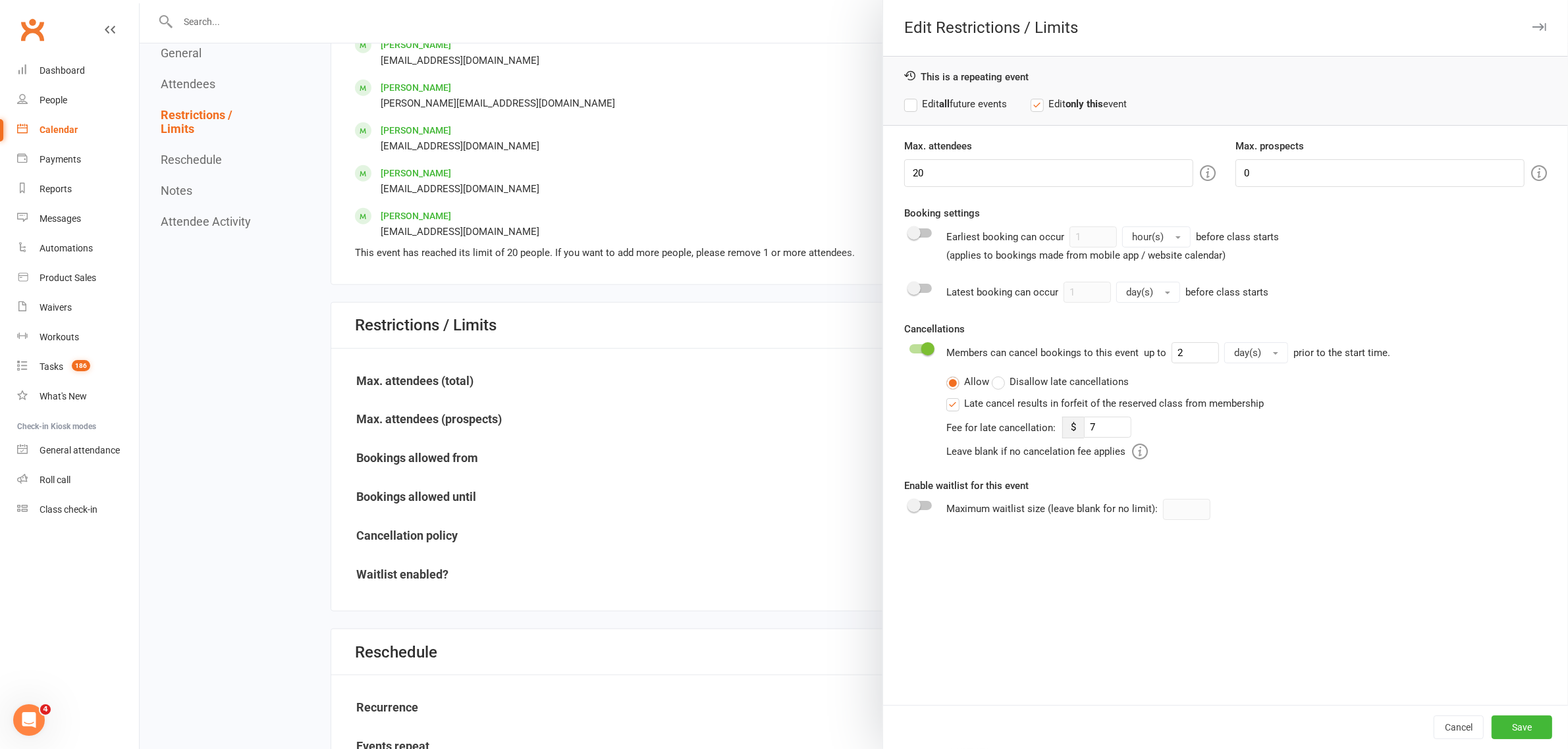
click at [908, 453] on span at bounding box center [914, 505] width 13 height 13
click at [909, 453] on input "checkbox" at bounding box center [909, 504] width 0 height 0
click at [1041, 453] on input "number" at bounding box center [1186, 510] width 47 height 21
type input "5"
click at [1041, 453] on button "Save" at bounding box center [1522, 727] width 60 height 24
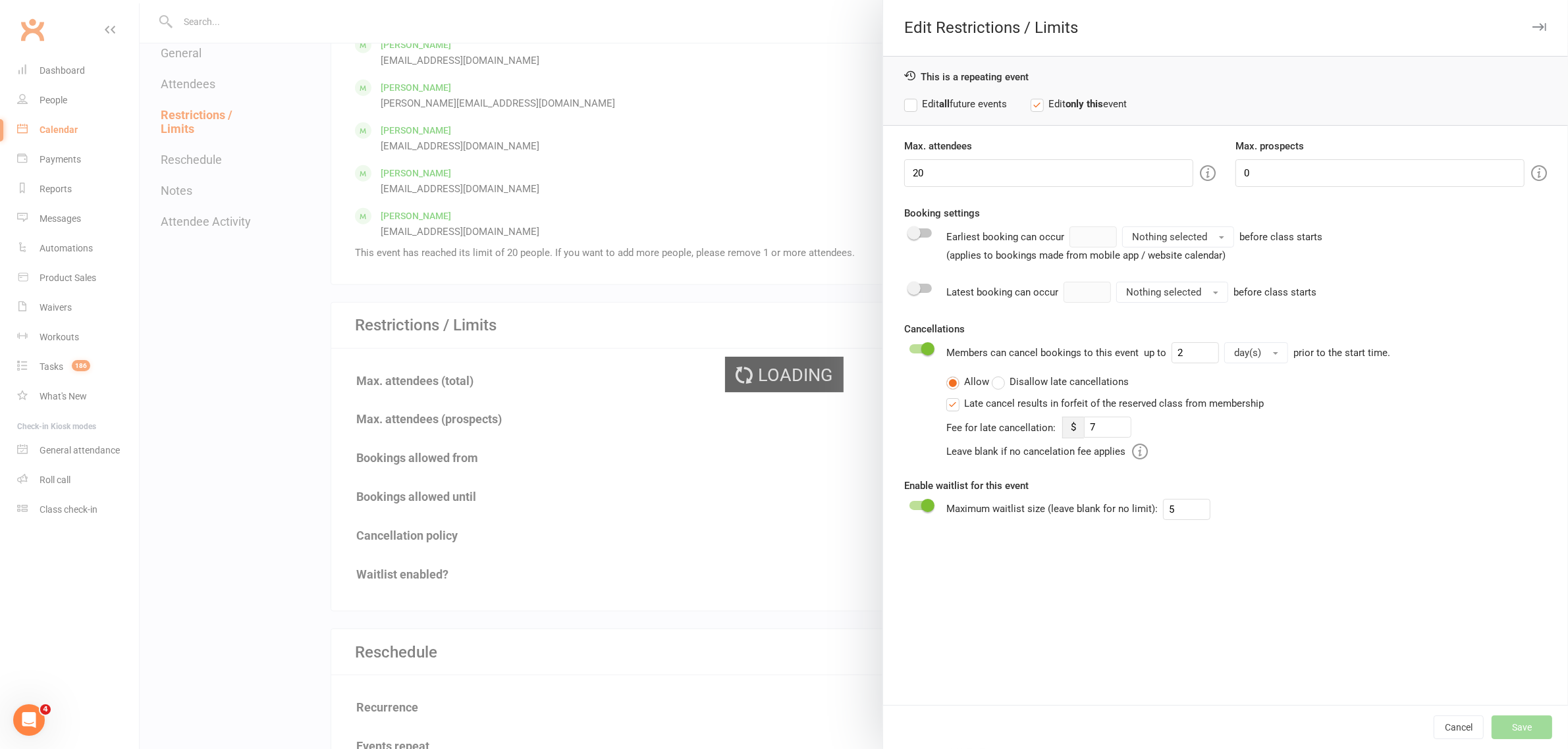
type input "7"
